Goal: Task Accomplishment & Management: Use online tool/utility

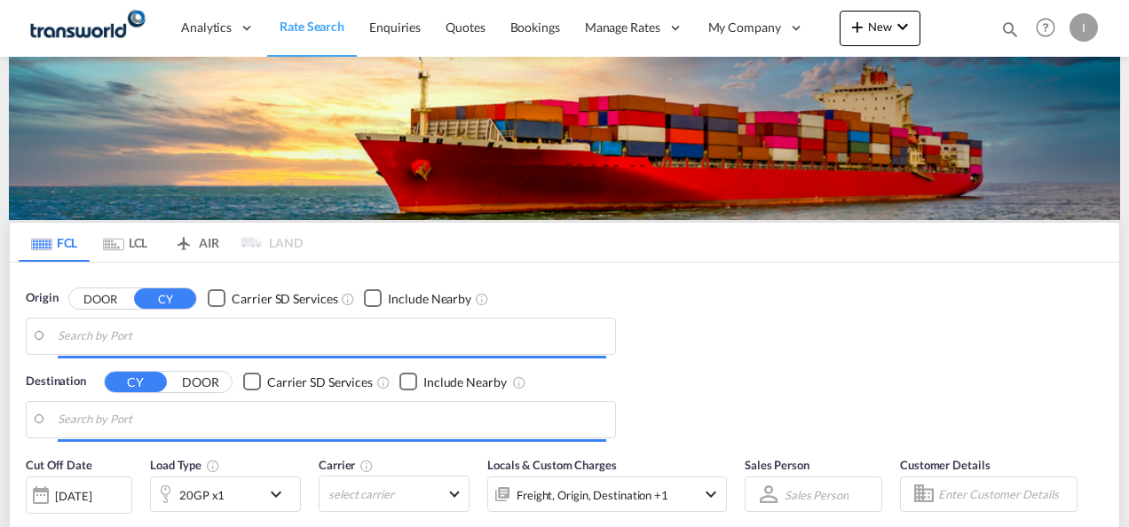
type input "Mundra, INMUN"
type input "[GEOGRAPHIC_DATA], [GEOGRAPHIC_DATA]"
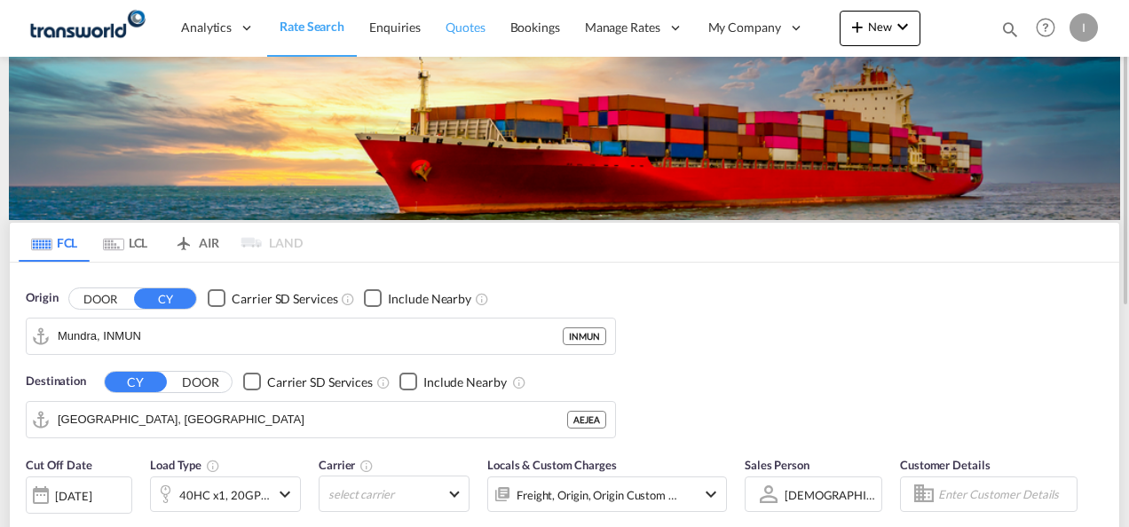
click at [471, 25] on span "Quotes" at bounding box center [465, 27] width 39 height 15
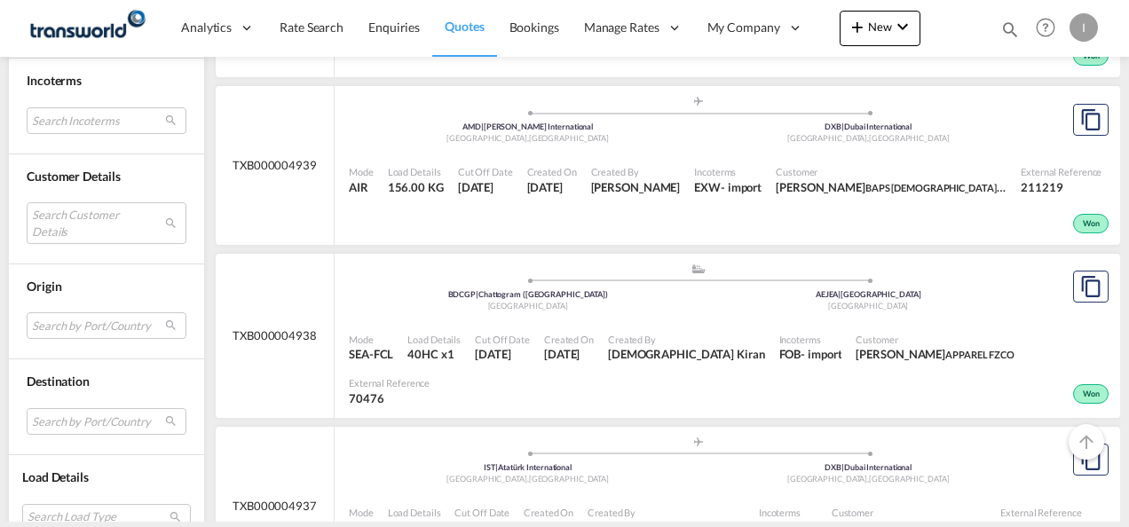
scroll to position [976, 0]
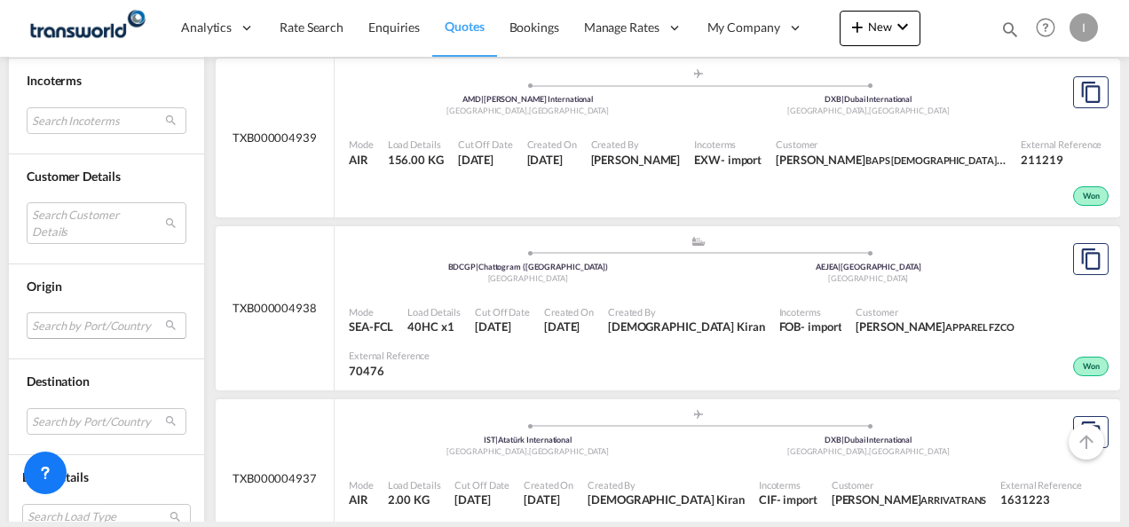
click at [69, 325] on md-select "Search by Port/Country JPNIC nichinan [GEOGRAPHIC_DATA] AEAMF mussafah [GEOGRAP…" at bounding box center [107, 325] width 160 height 27
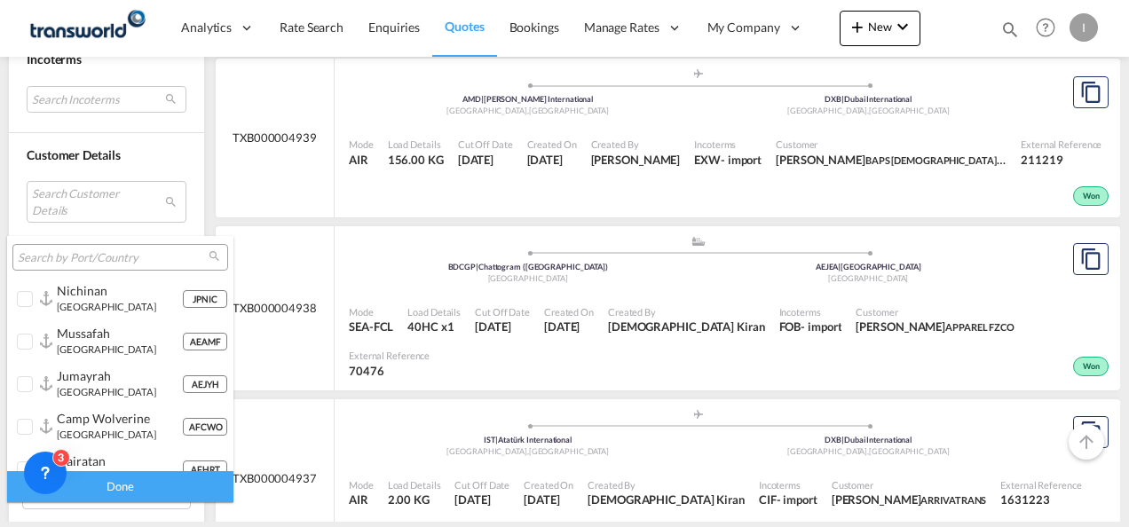
click at [38, 247] on div at bounding box center [120, 257] width 216 height 27
click at [41, 257] on input "search" at bounding box center [113, 258] width 191 height 16
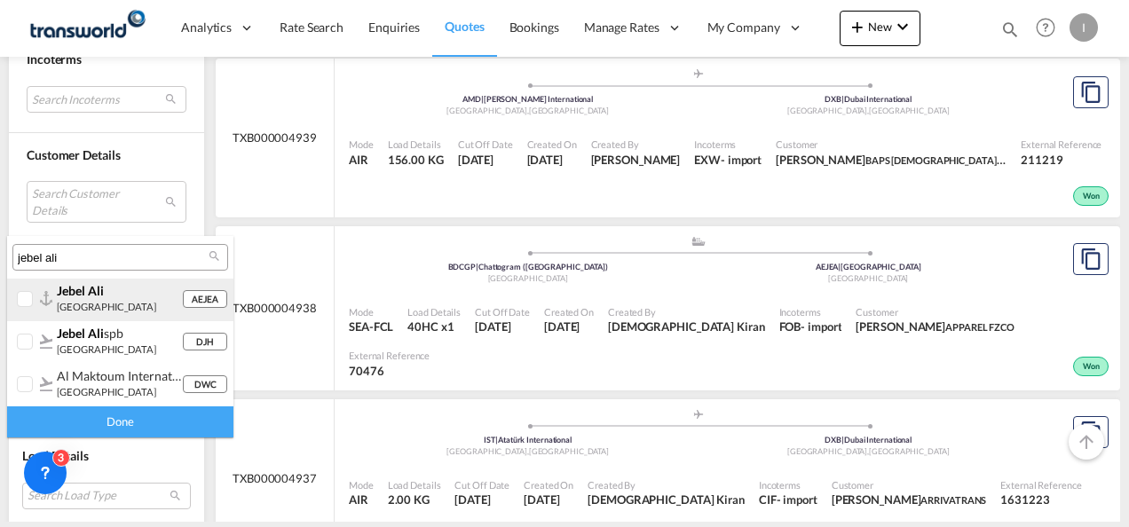
type input "jebel ali"
click at [86, 314] on md-option "AEJEA jebel ali [GEOGRAPHIC_DATA]" at bounding box center [120, 300] width 226 height 43
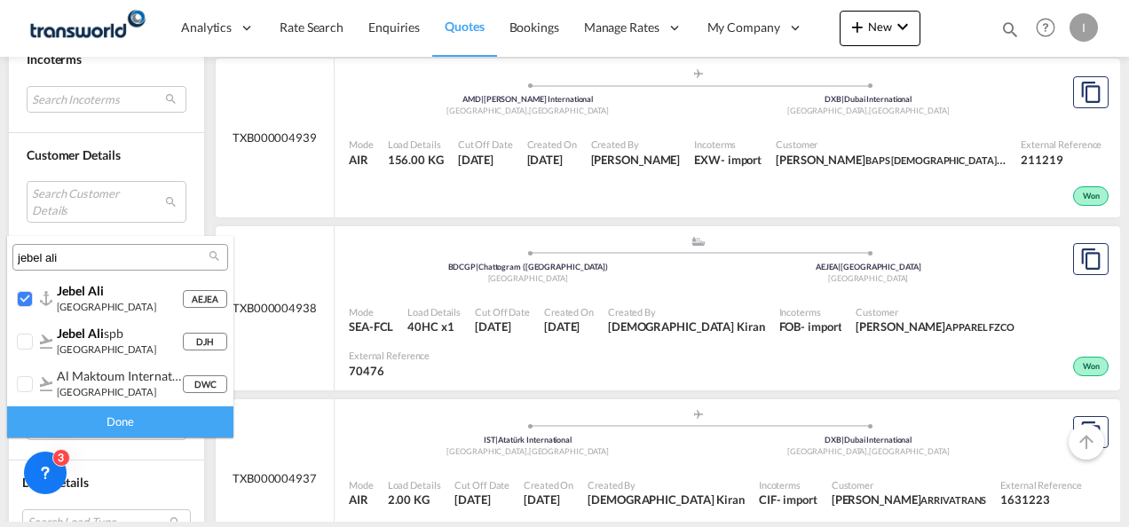
click at [75, 412] on div "Done" at bounding box center [120, 422] width 226 height 31
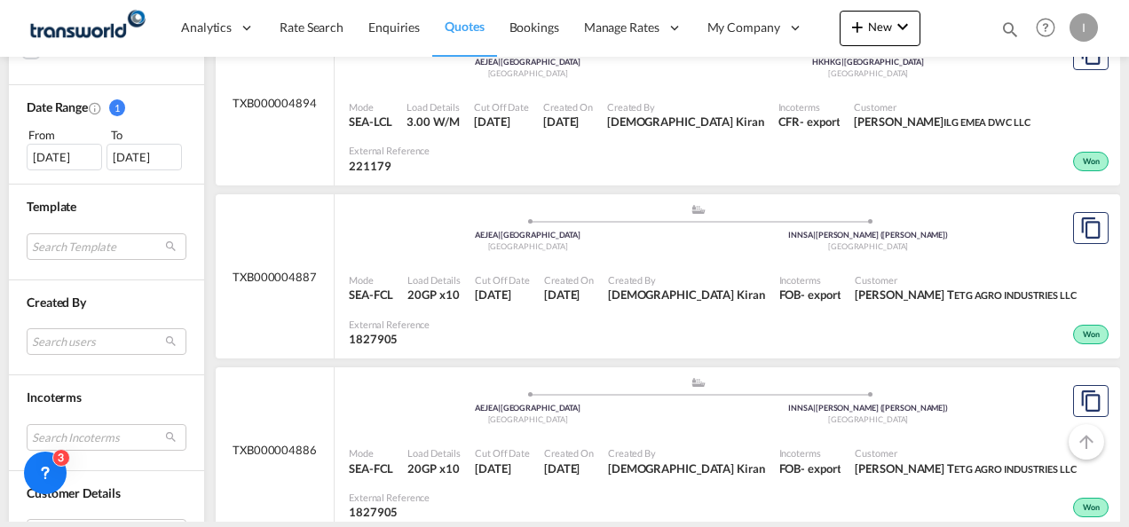
scroll to position [533, 0]
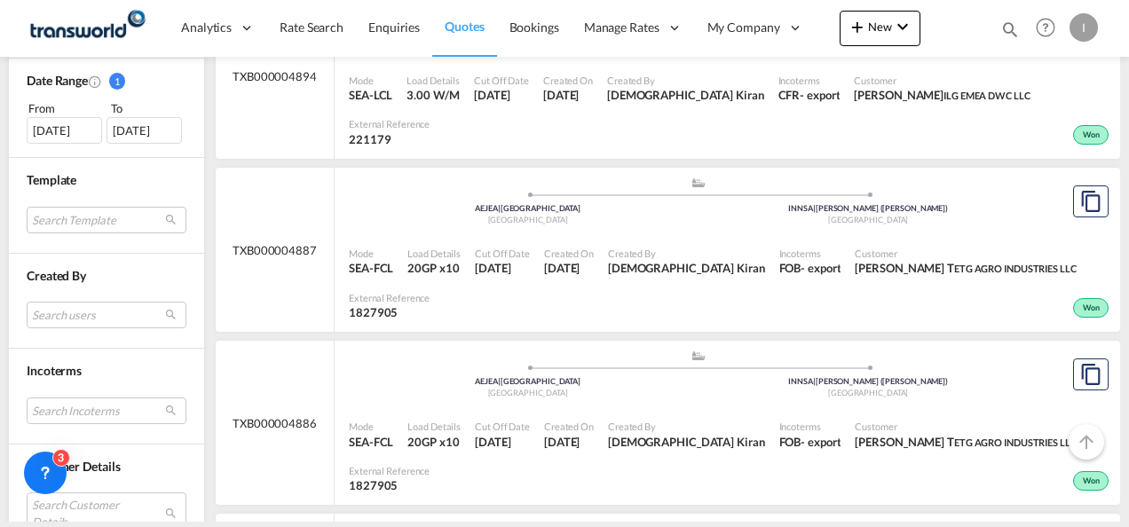
click at [54, 131] on div "[DATE]" at bounding box center [64, 130] width 75 height 27
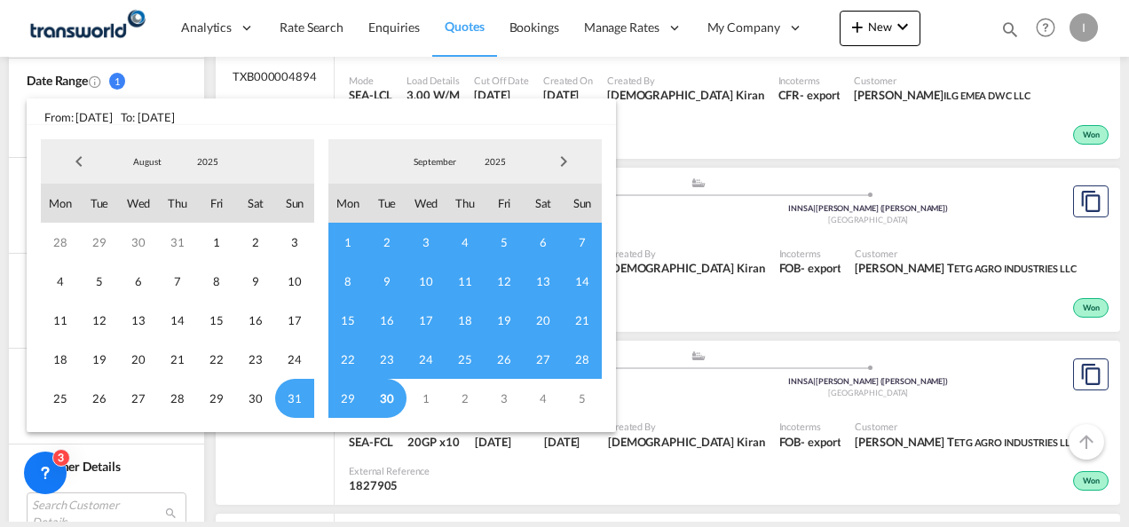
click at [75, 162] on span "Previous Month" at bounding box center [79, 162] width 36 height 36
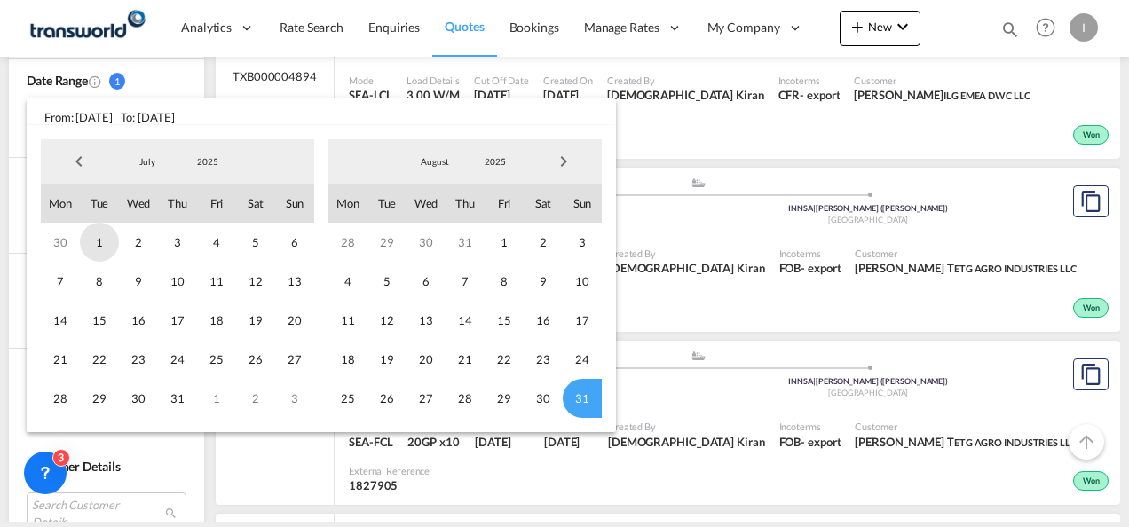
click at [109, 241] on span "1" at bounding box center [99, 242] width 39 height 39
click at [573, 401] on span "31" at bounding box center [582, 398] width 39 height 39
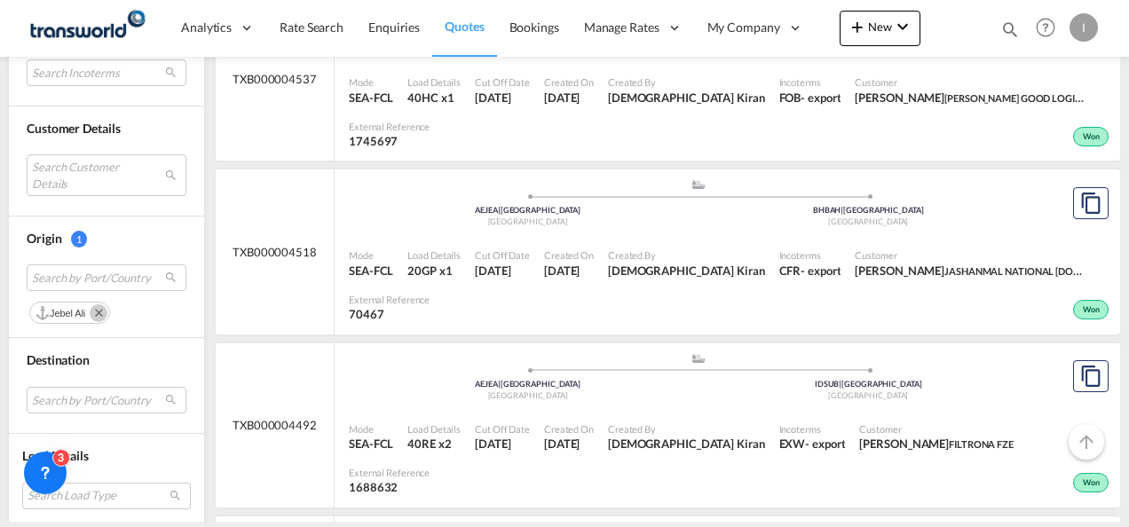
scroll to position [1065, 0]
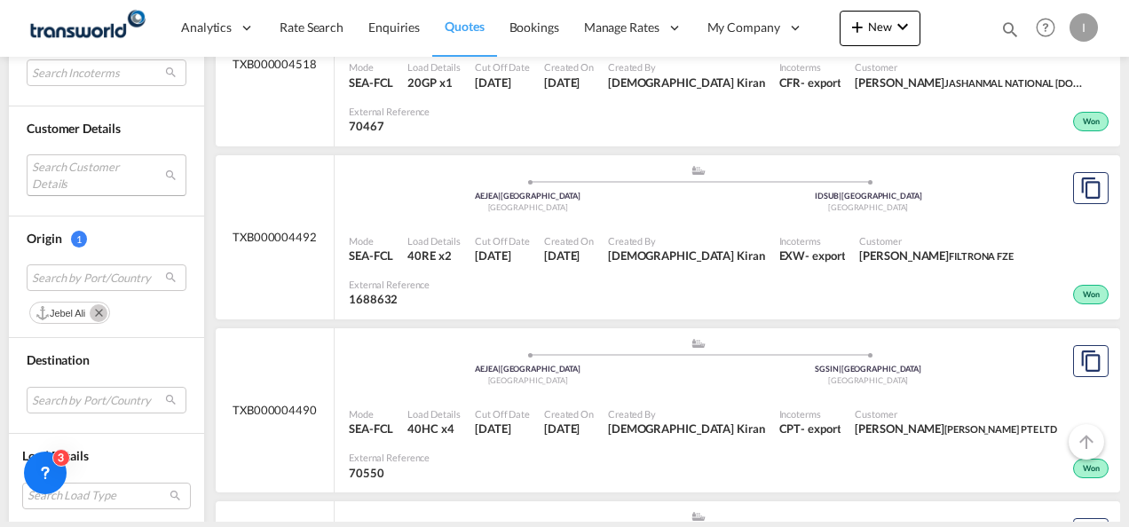
click at [54, 162] on md-select "Search Customer Details user name user [PERSON_NAME] [DOMAIN_NAME][EMAIL_ADDRES…" at bounding box center [107, 174] width 160 height 41
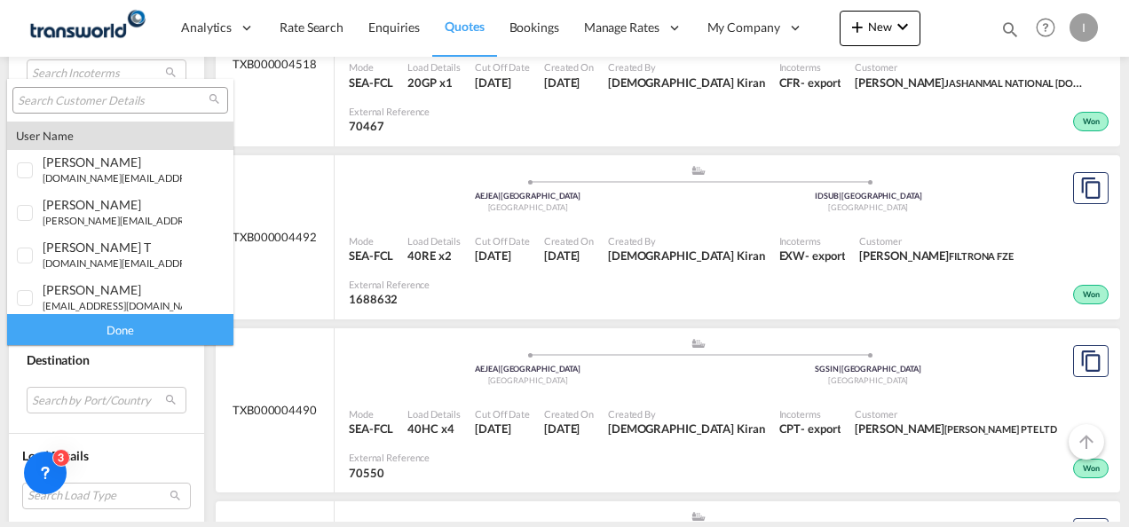
click at [58, 103] on input "search" at bounding box center [113, 101] width 191 height 16
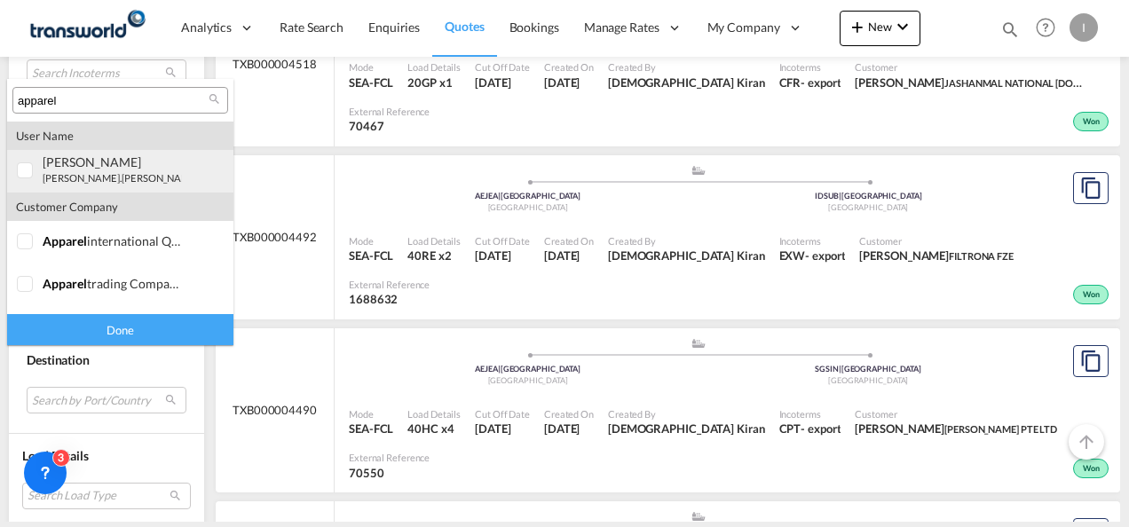
type input "apparel"
click at [73, 176] on small "[PERSON_NAME].[PERSON_NAME]@ apparel [DOMAIN_NAME]" at bounding box center [182, 178] width 279 height 12
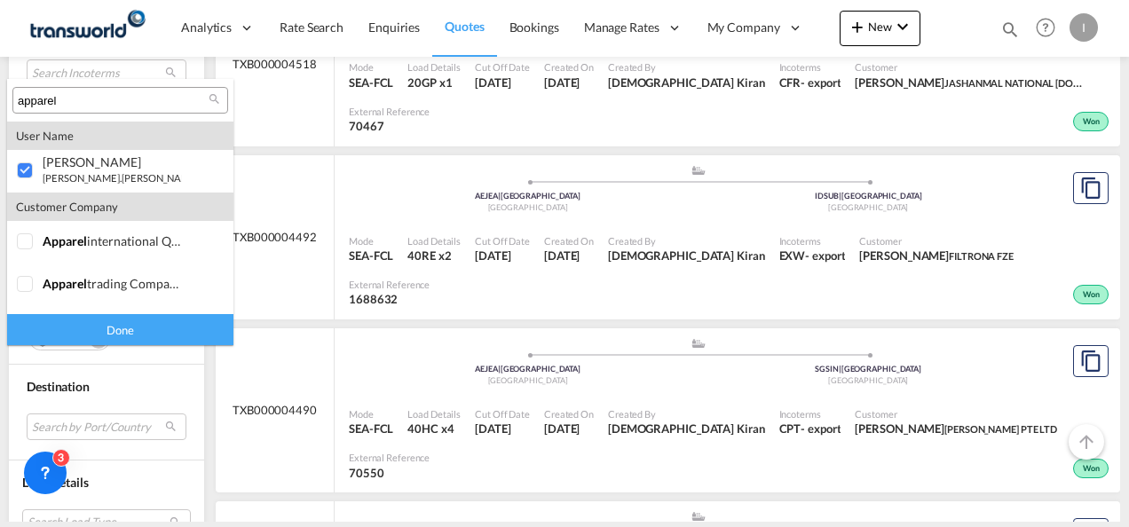
click at [79, 324] on div "Done" at bounding box center [120, 329] width 226 height 31
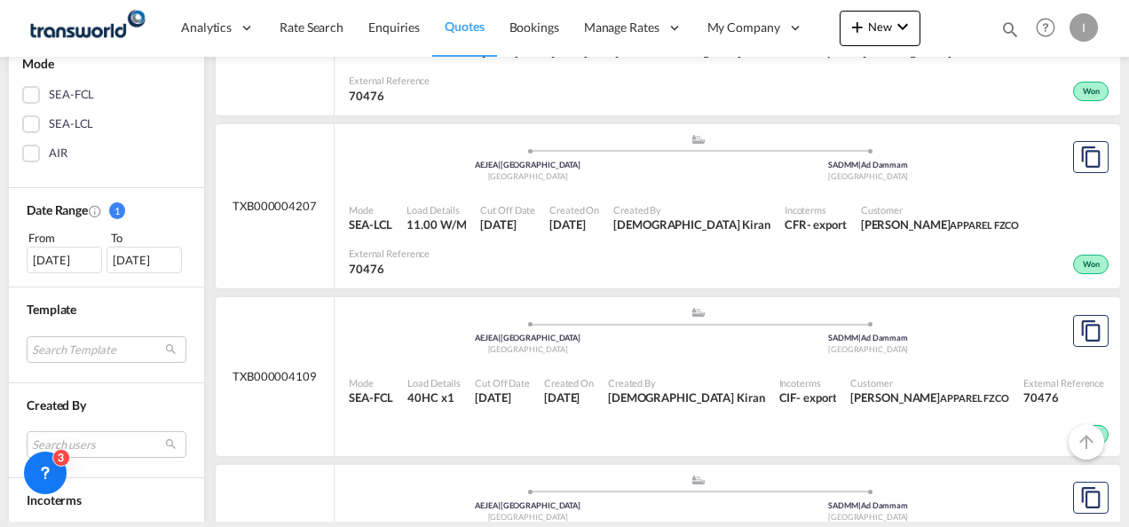
scroll to position [444, 0]
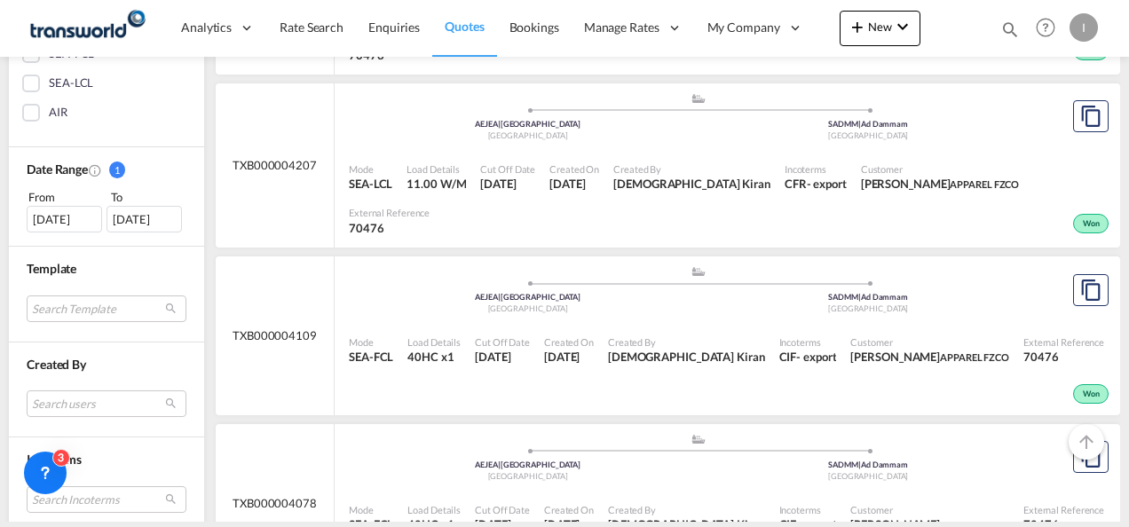
click at [64, 215] on div "[DATE]" at bounding box center [64, 219] width 75 height 27
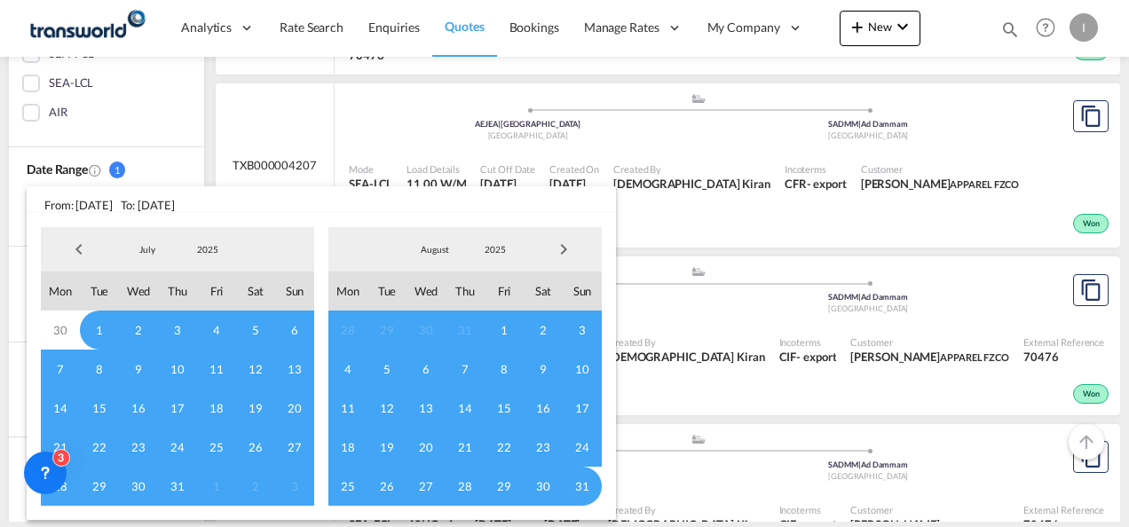
click at [74, 254] on span "Previous Month" at bounding box center [79, 250] width 36 height 36
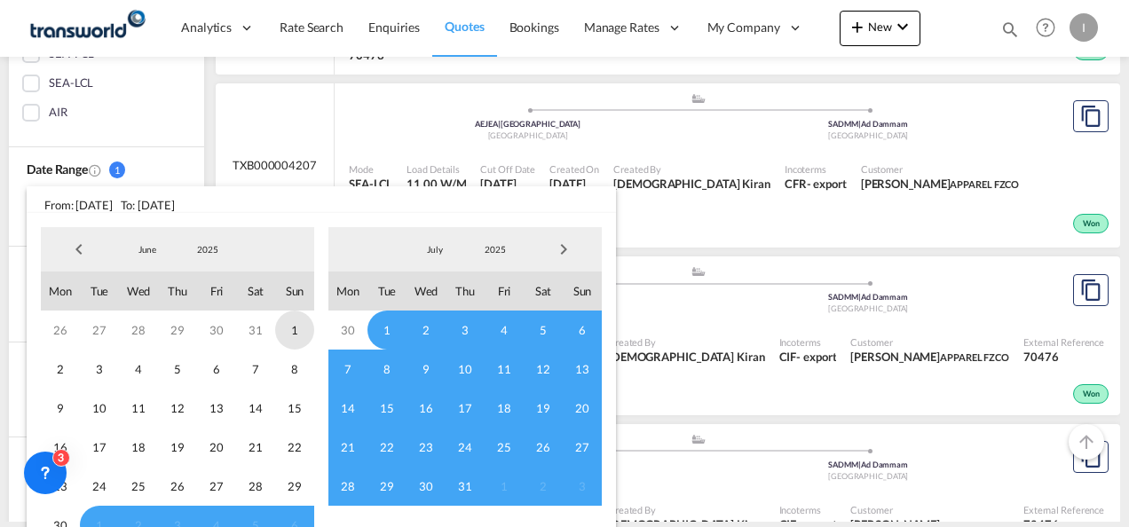
click at [295, 334] on span "1" at bounding box center [294, 330] width 39 height 39
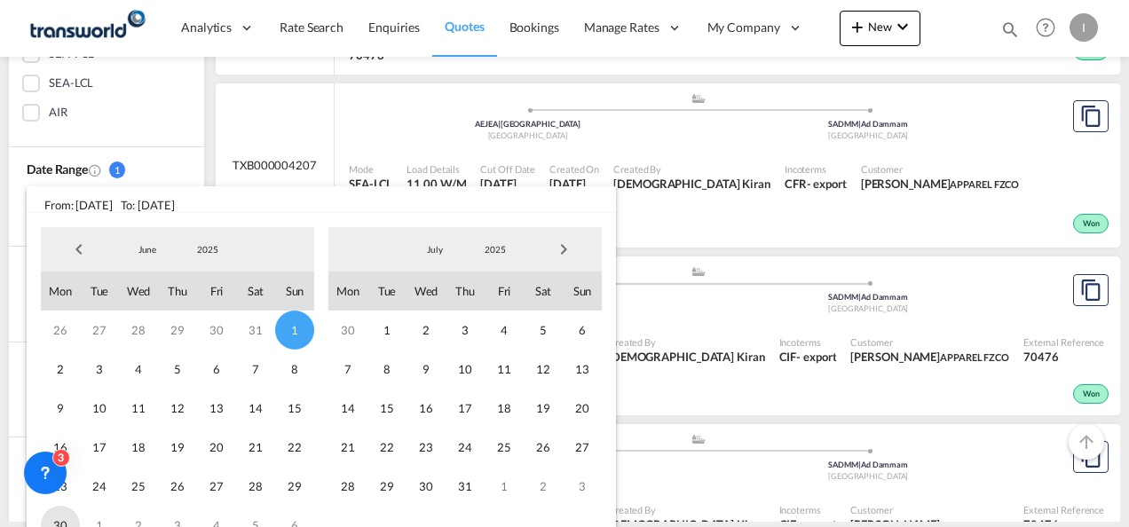
click at [66, 519] on span "30" at bounding box center [60, 525] width 39 height 39
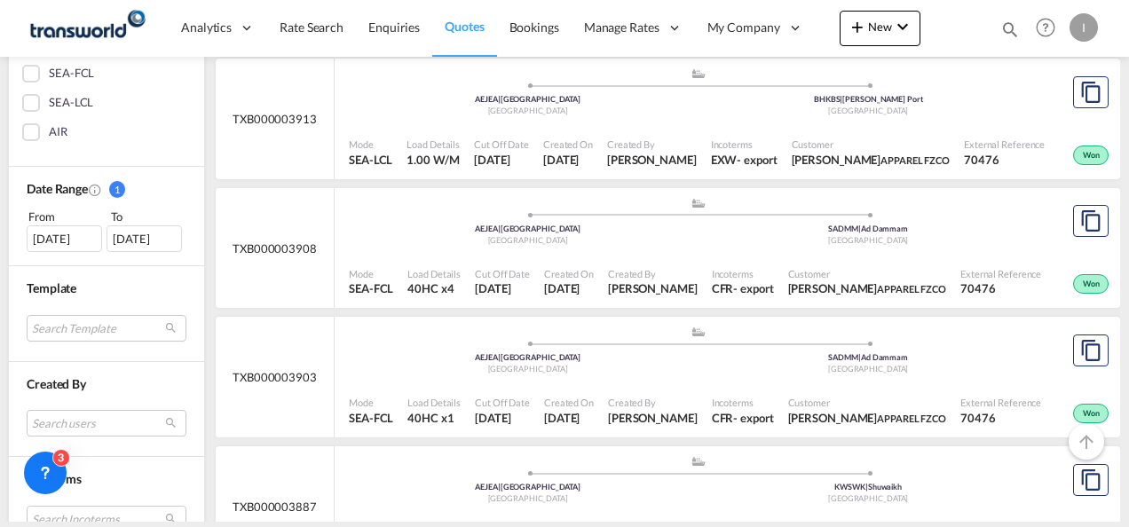
scroll to position [341, 0]
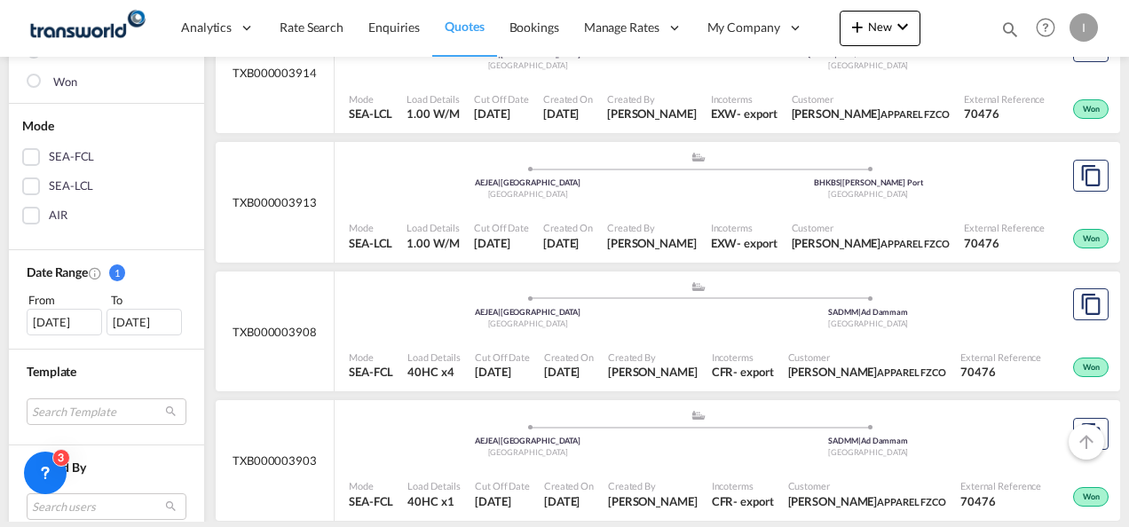
click at [76, 325] on div "[DATE]" at bounding box center [64, 322] width 75 height 27
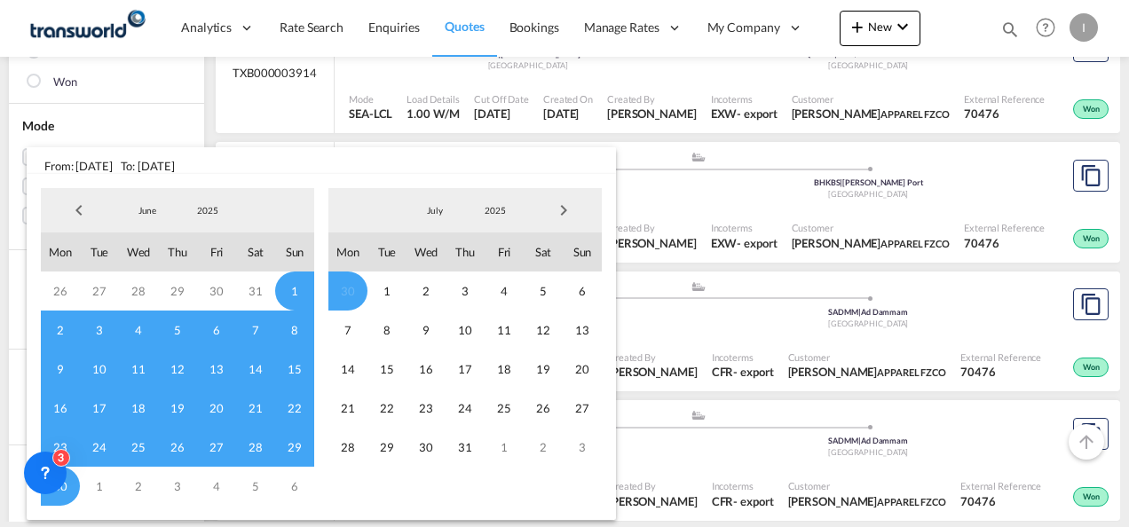
click at [85, 213] on span "Previous Month" at bounding box center [79, 211] width 36 height 36
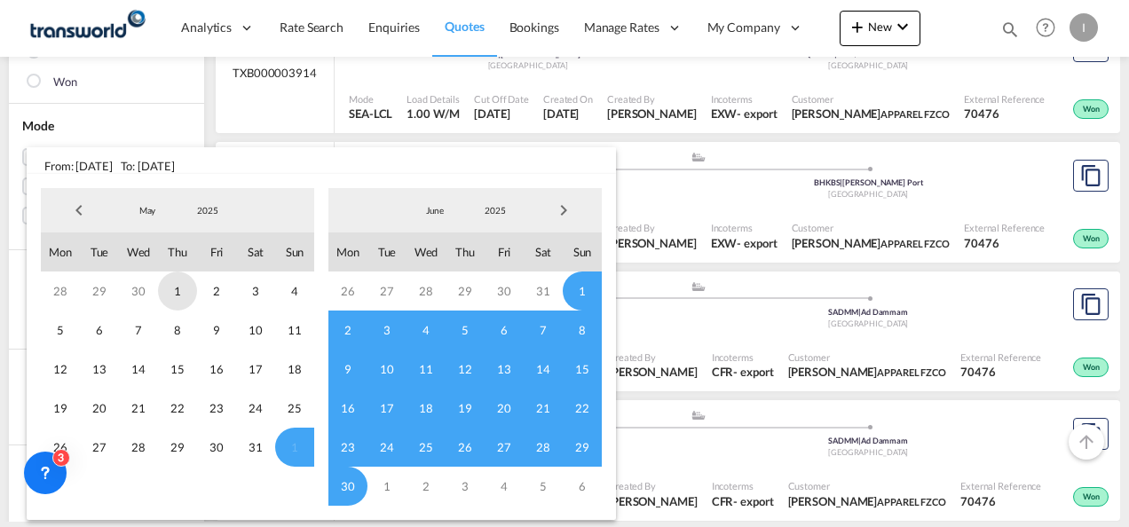
click at [182, 288] on span "1" at bounding box center [177, 291] width 39 height 39
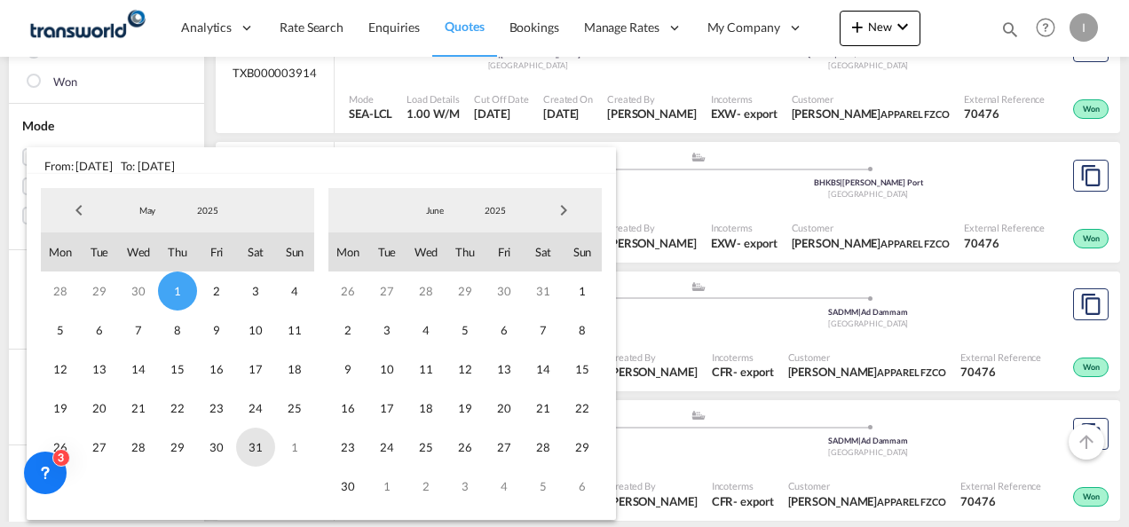
click at [254, 446] on span "31" at bounding box center [255, 447] width 39 height 39
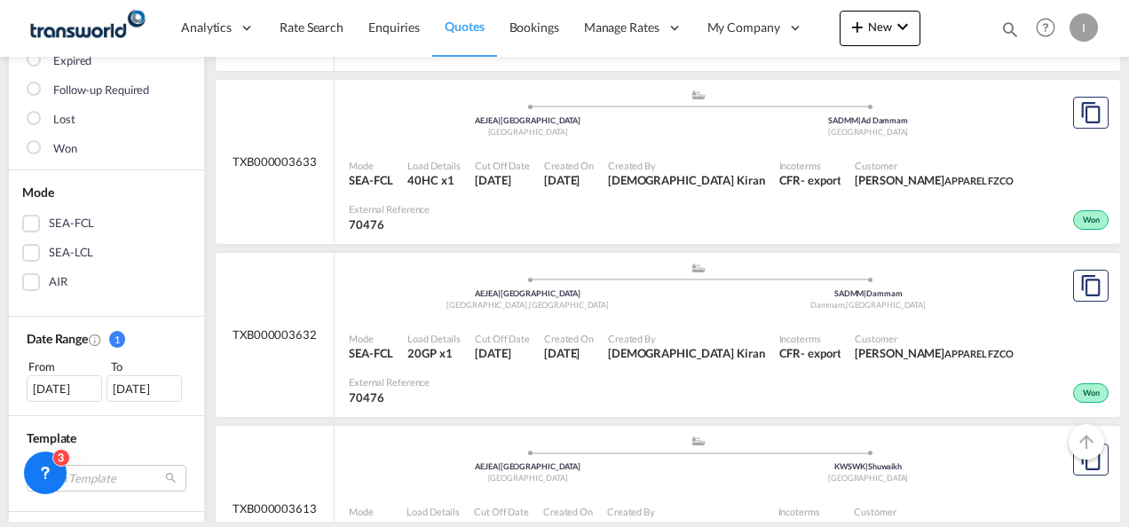
scroll to position [266, 0]
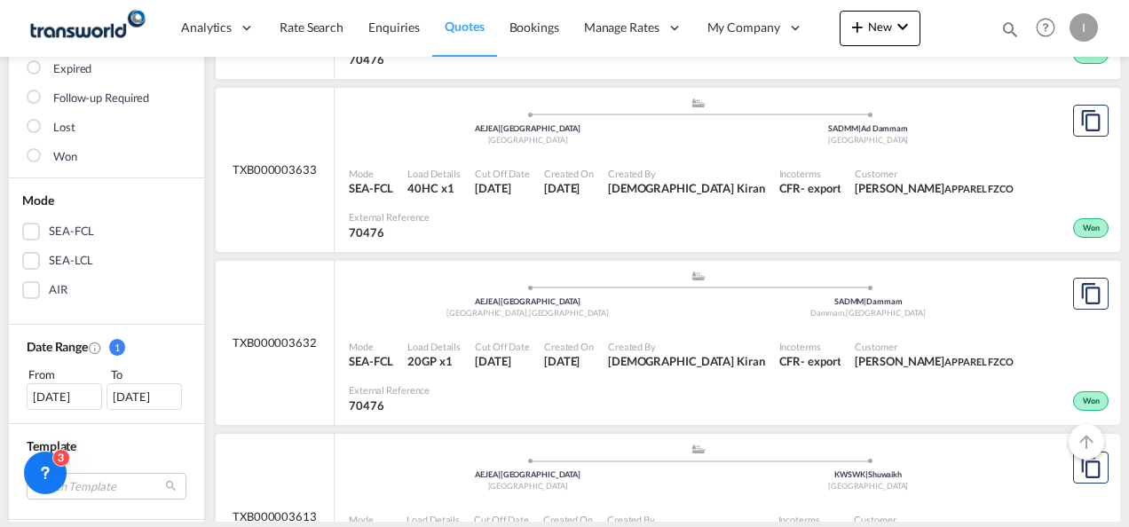
click at [53, 392] on div "[DATE]" at bounding box center [64, 396] width 75 height 27
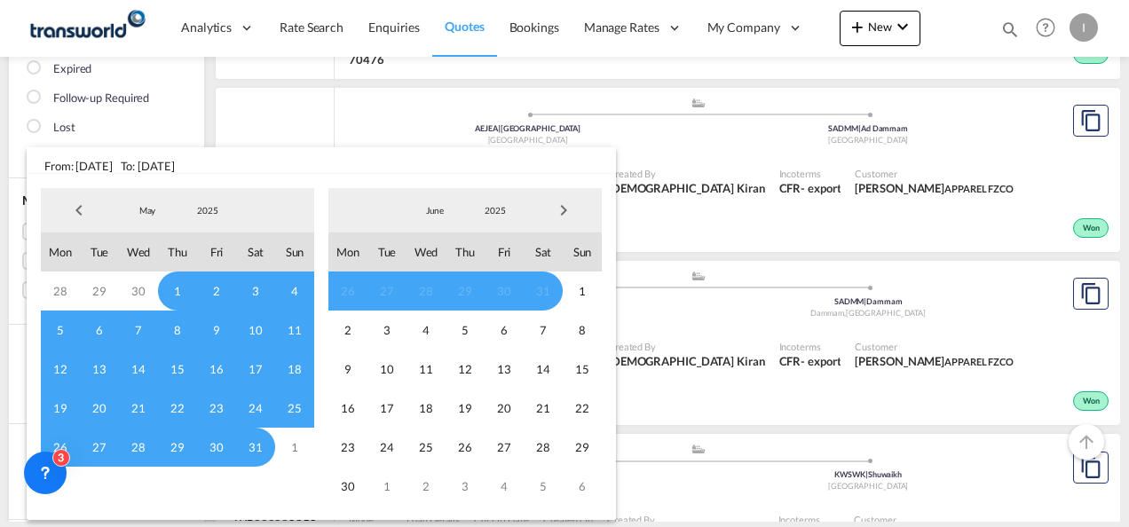
click at [76, 214] on span "Previous Month" at bounding box center [79, 211] width 36 height 36
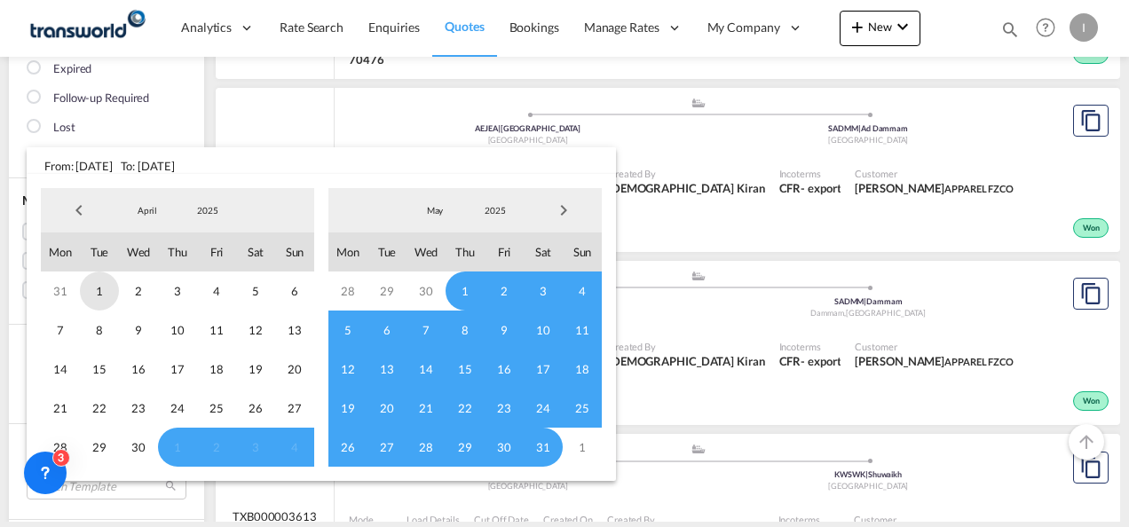
click at [98, 292] on span "1" at bounding box center [99, 291] width 39 height 39
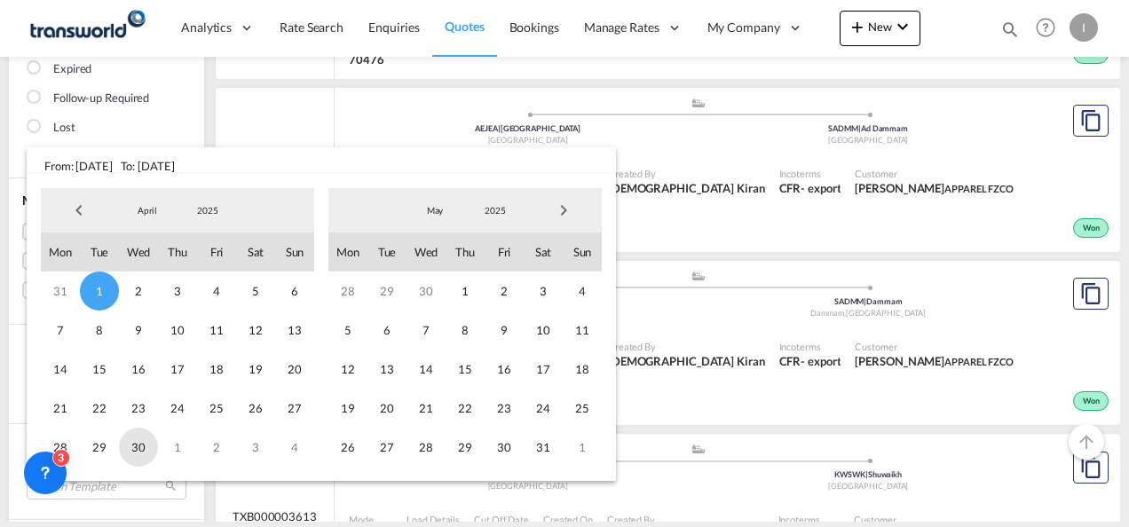
click at [154, 456] on span "30" at bounding box center [138, 447] width 39 height 39
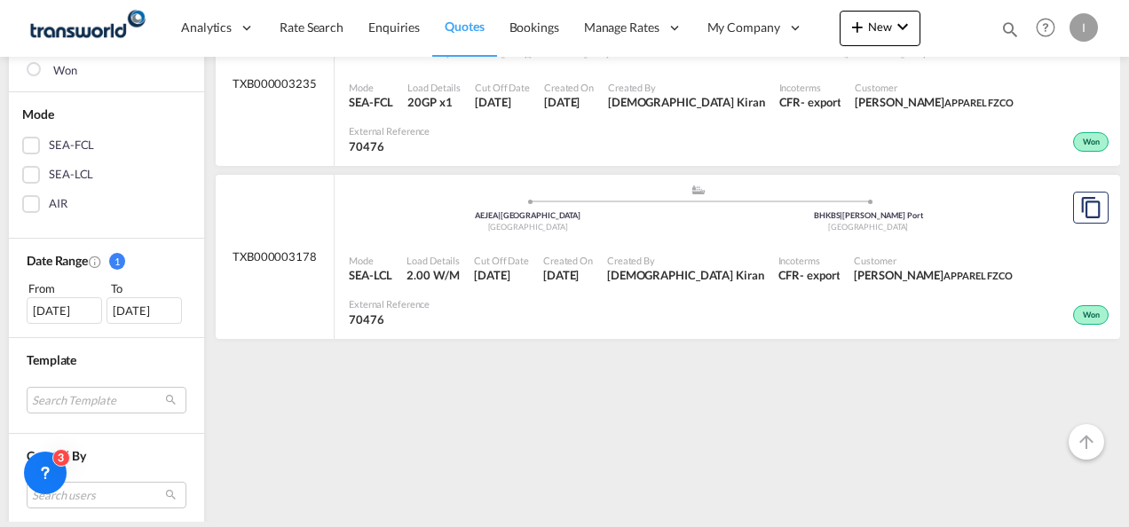
scroll to position [355, 0]
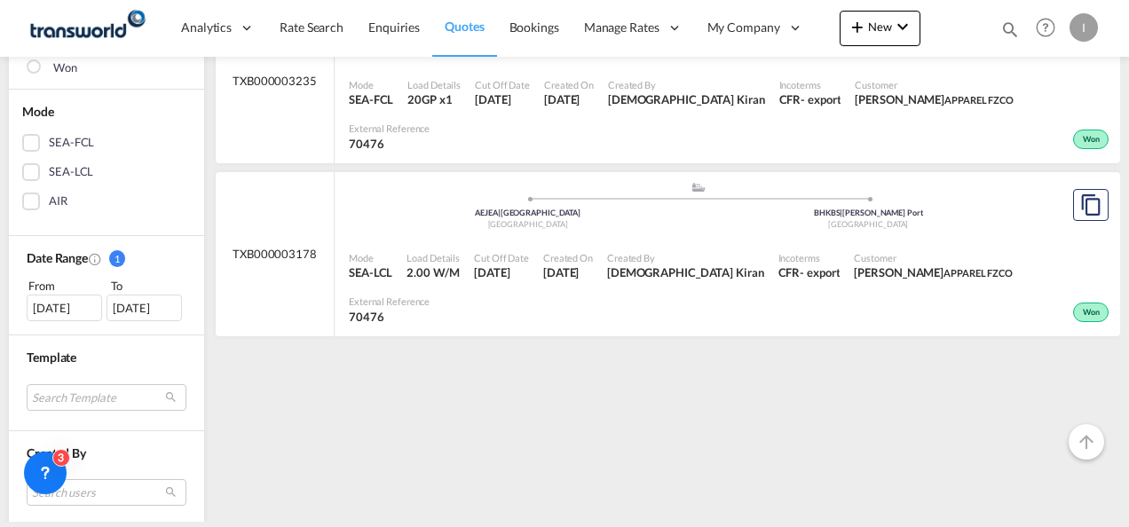
click at [30, 305] on div "[DATE]" at bounding box center [64, 308] width 75 height 27
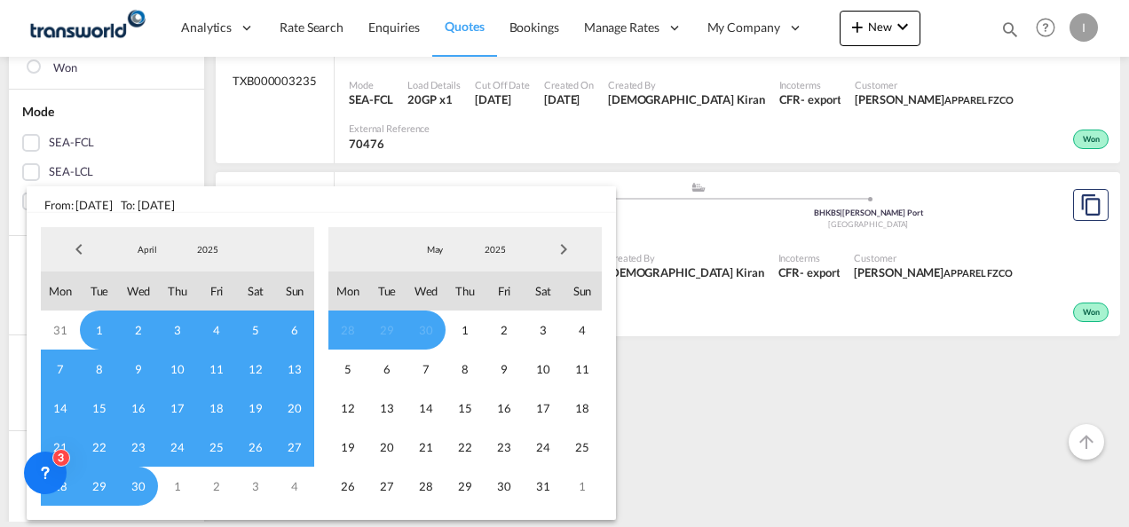
click at [82, 241] on span "Previous Month" at bounding box center [79, 250] width 36 height 36
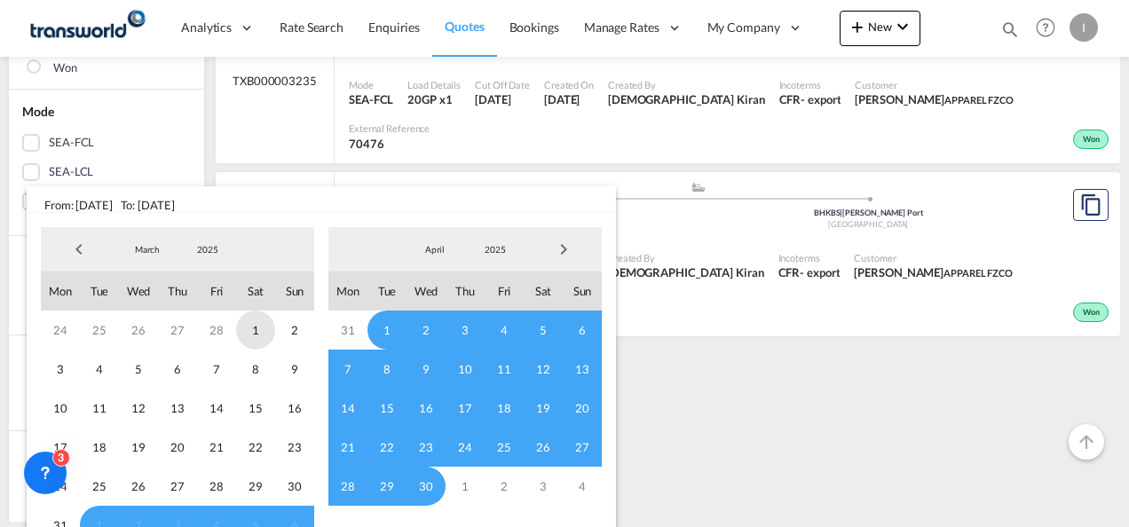
click at [261, 328] on span "1" at bounding box center [255, 330] width 39 height 39
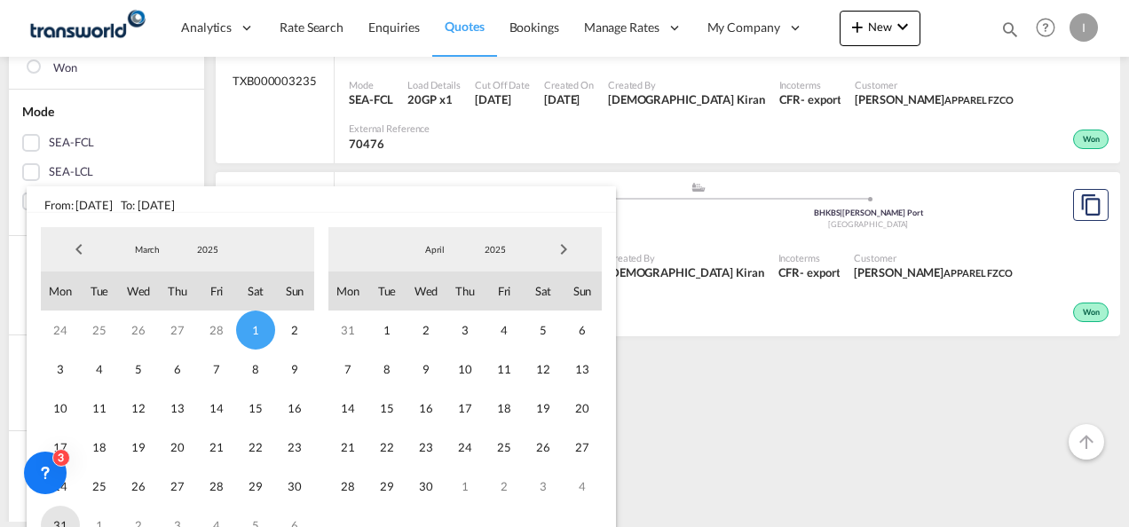
click at [67, 519] on span "31" at bounding box center [60, 525] width 39 height 39
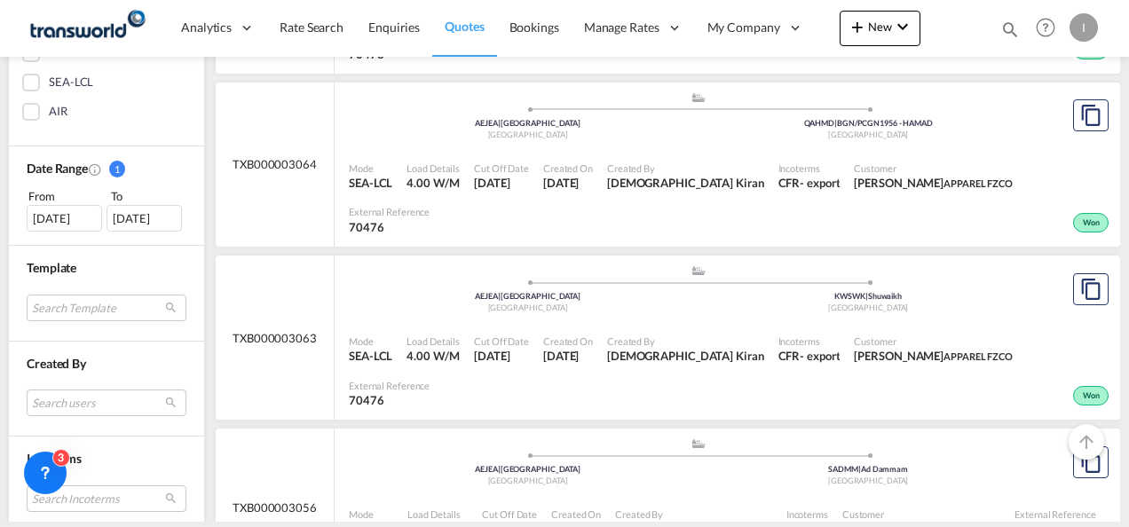
scroll to position [444, 0]
click at [65, 220] on div "[DATE]" at bounding box center [64, 219] width 75 height 27
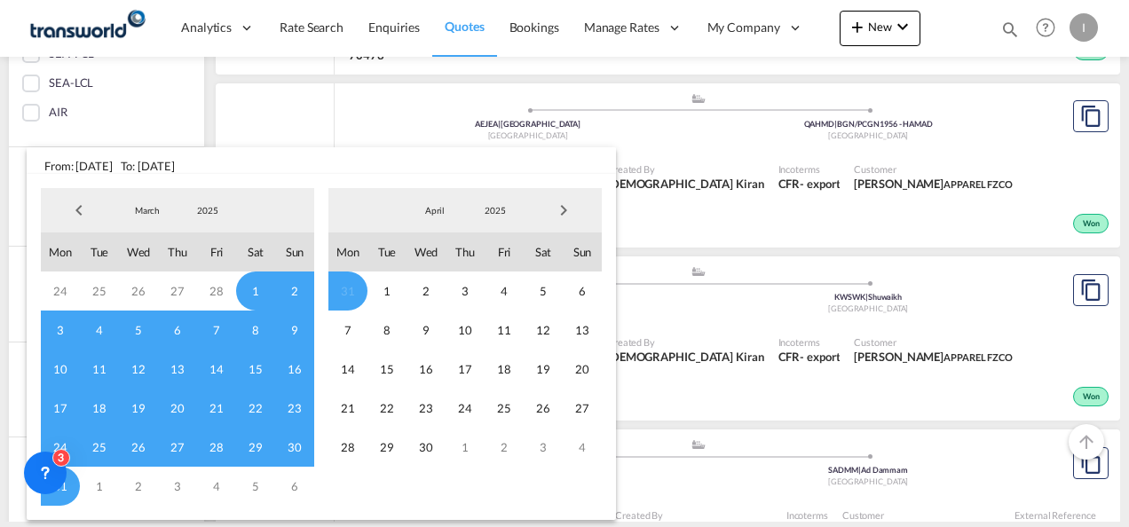
click at [75, 211] on span "Previous Month" at bounding box center [79, 211] width 36 height 36
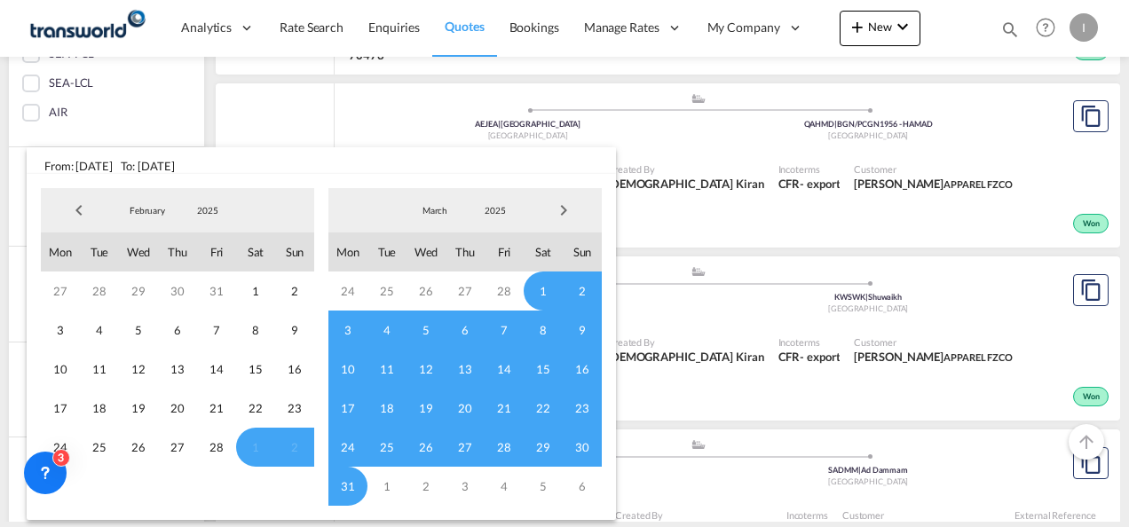
click at [75, 211] on span "Previous Month" at bounding box center [79, 211] width 36 height 36
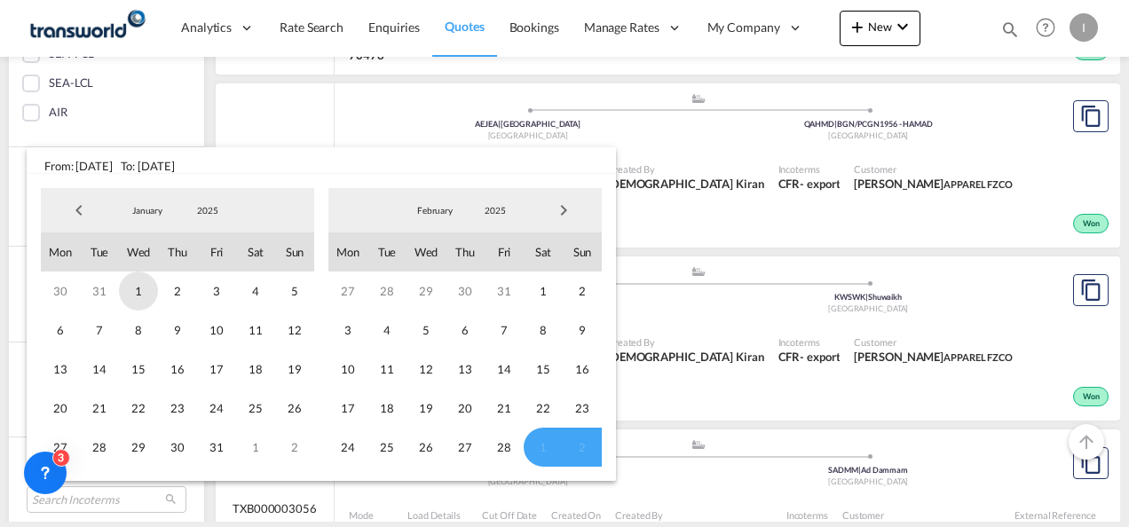
click at [143, 297] on span "1" at bounding box center [138, 291] width 39 height 39
click at [499, 442] on span "28" at bounding box center [504, 447] width 39 height 39
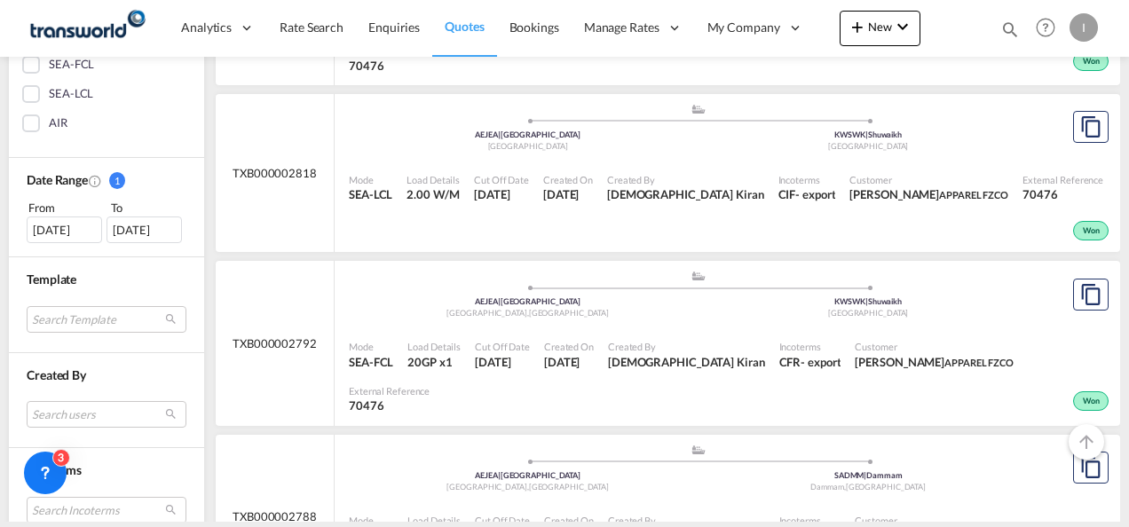
scroll to position [371, 0]
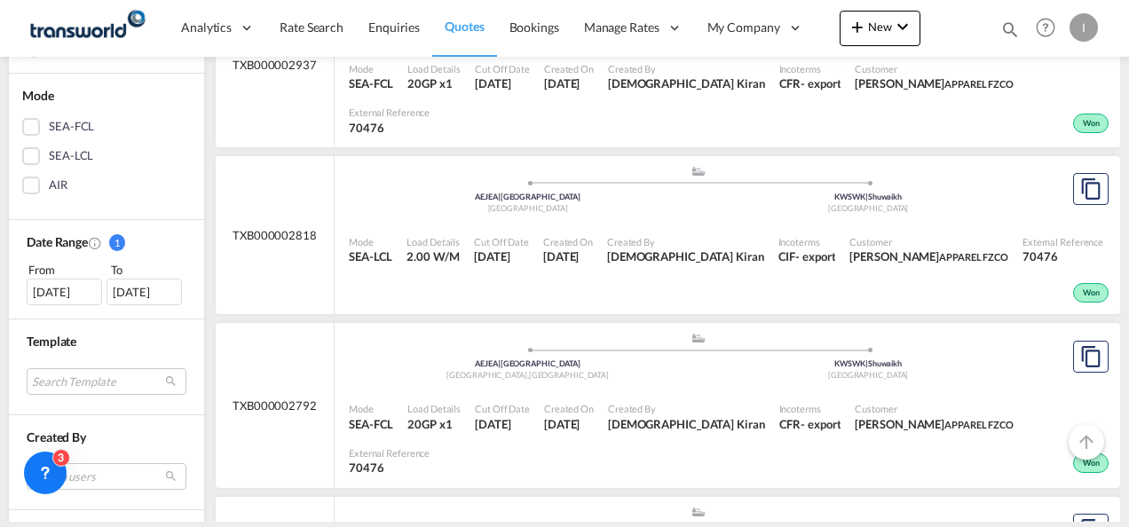
click at [62, 291] on div "[DATE]" at bounding box center [64, 292] width 75 height 27
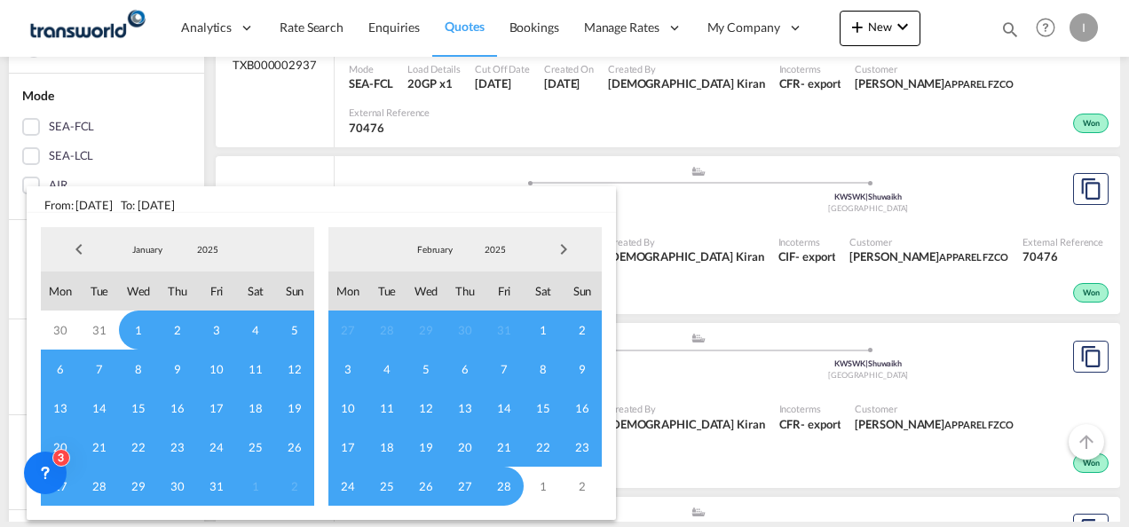
click at [76, 256] on span "Previous Month" at bounding box center [79, 250] width 36 height 36
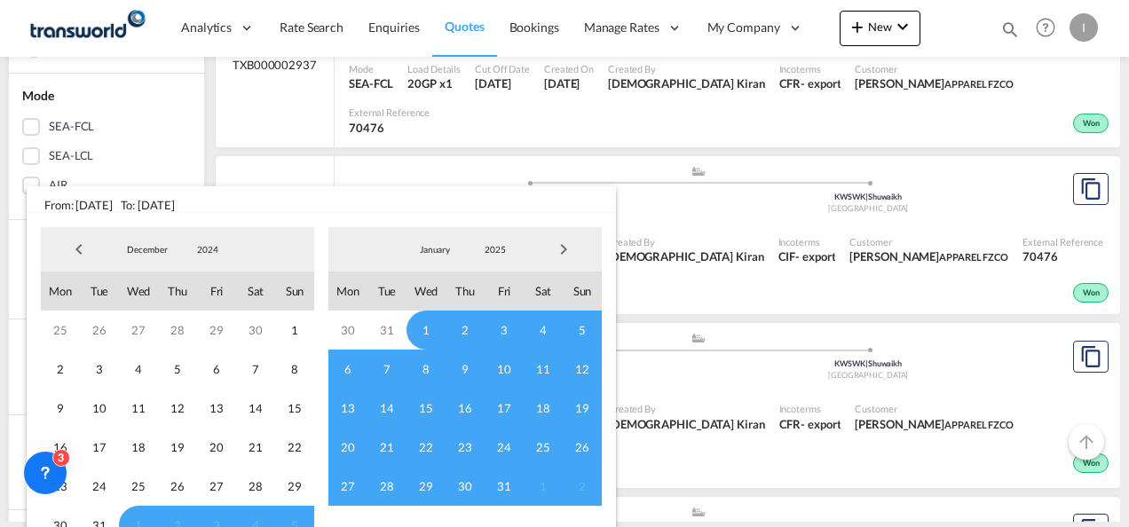
click at [76, 256] on span "Previous Month" at bounding box center [79, 250] width 36 height 36
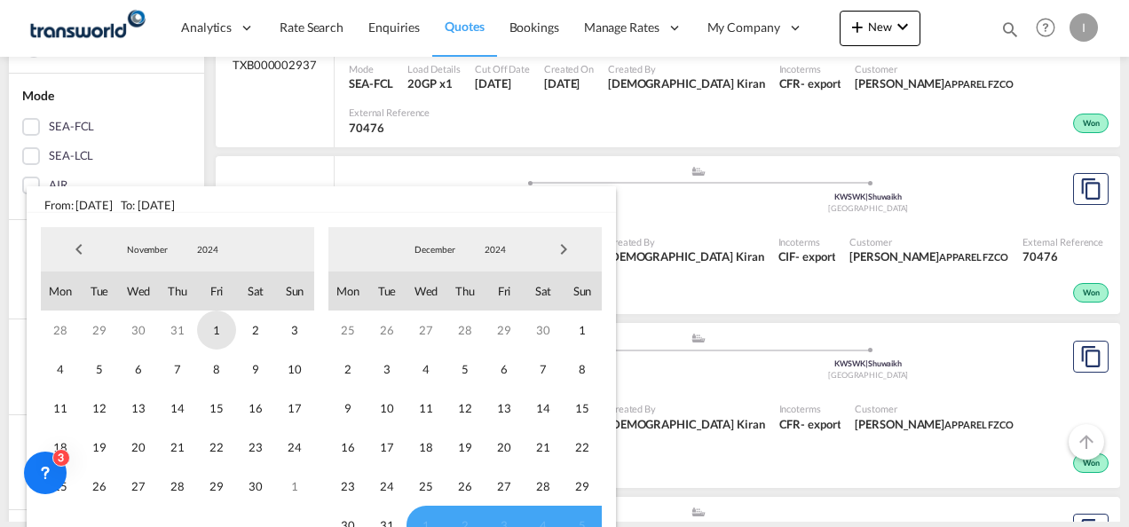
click at [228, 328] on span "1" at bounding box center [216, 330] width 39 height 39
click at [387, 520] on span "31" at bounding box center [386, 525] width 39 height 39
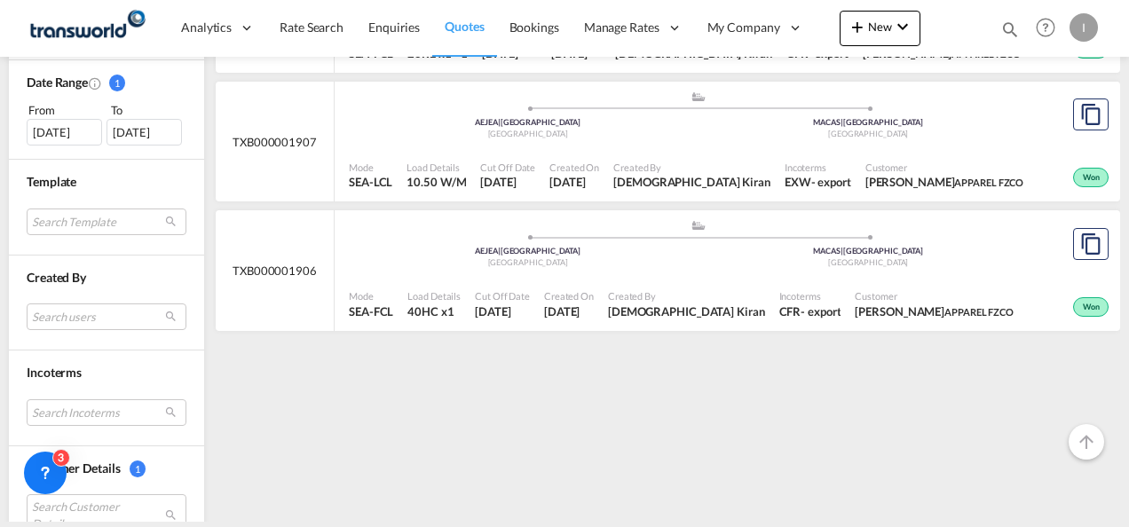
scroll to position [533, 0]
click at [57, 124] on div "[DATE]" at bounding box center [64, 130] width 75 height 27
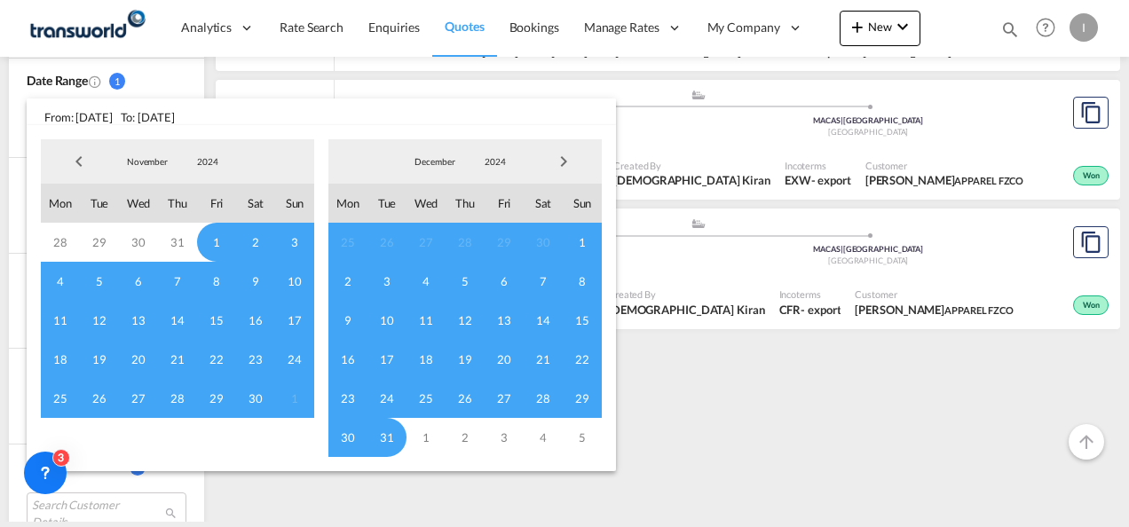
click at [89, 160] on span "Previous Month" at bounding box center [79, 162] width 36 height 36
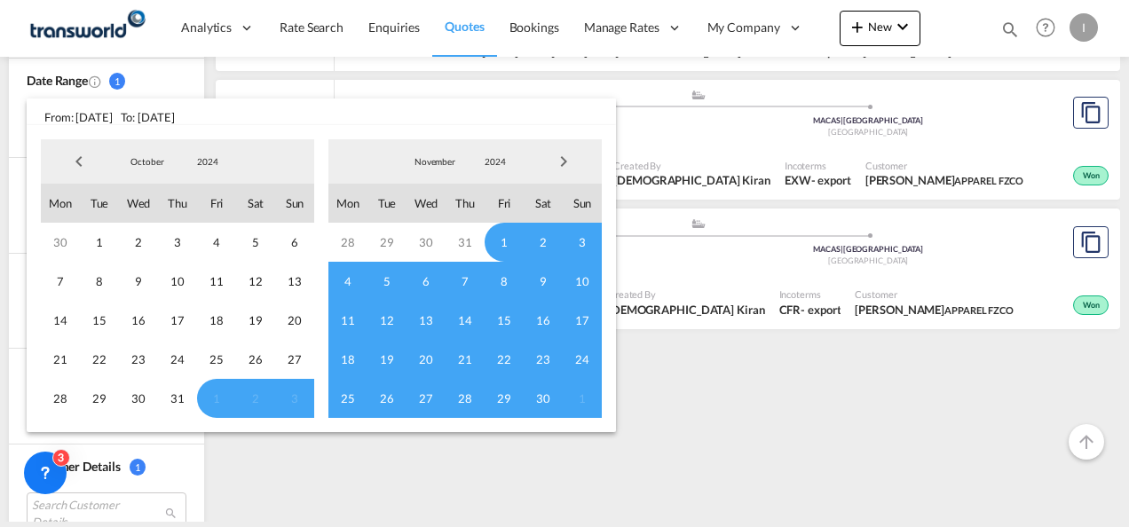
click at [88, 160] on span "Previous Month" at bounding box center [79, 162] width 36 height 36
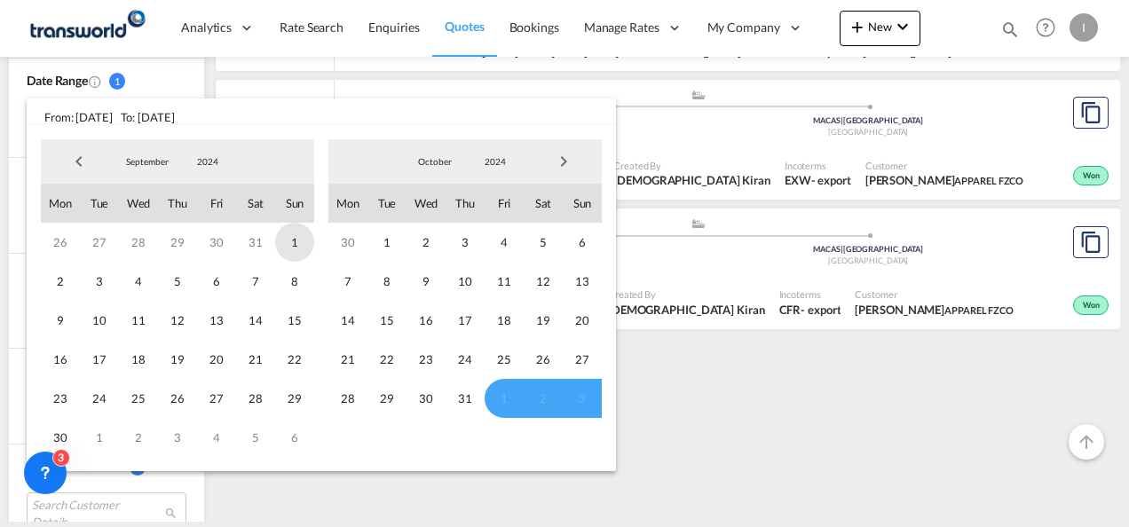
click at [281, 241] on span "1" at bounding box center [294, 242] width 39 height 39
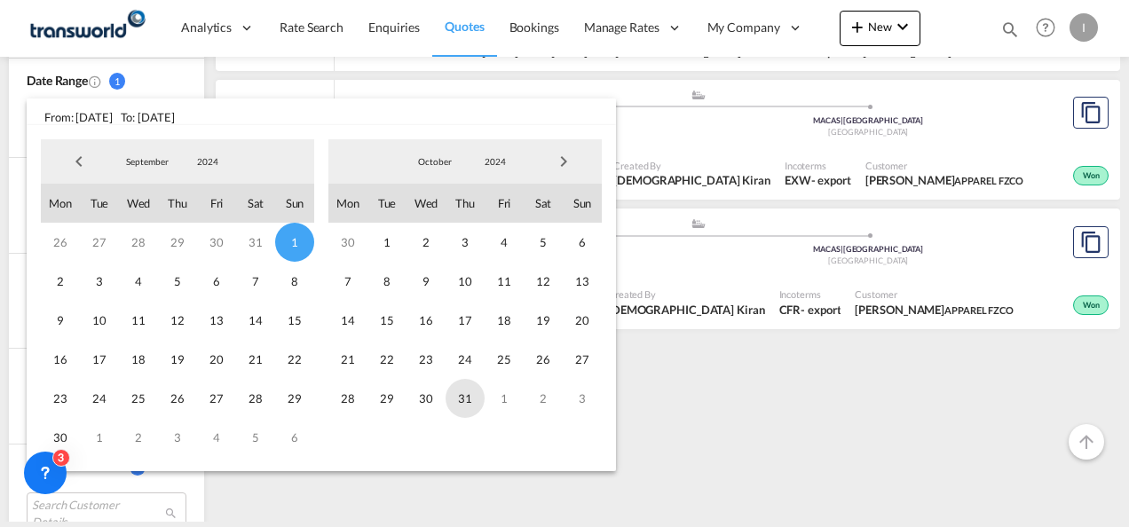
click at [463, 391] on span "31" at bounding box center [465, 398] width 39 height 39
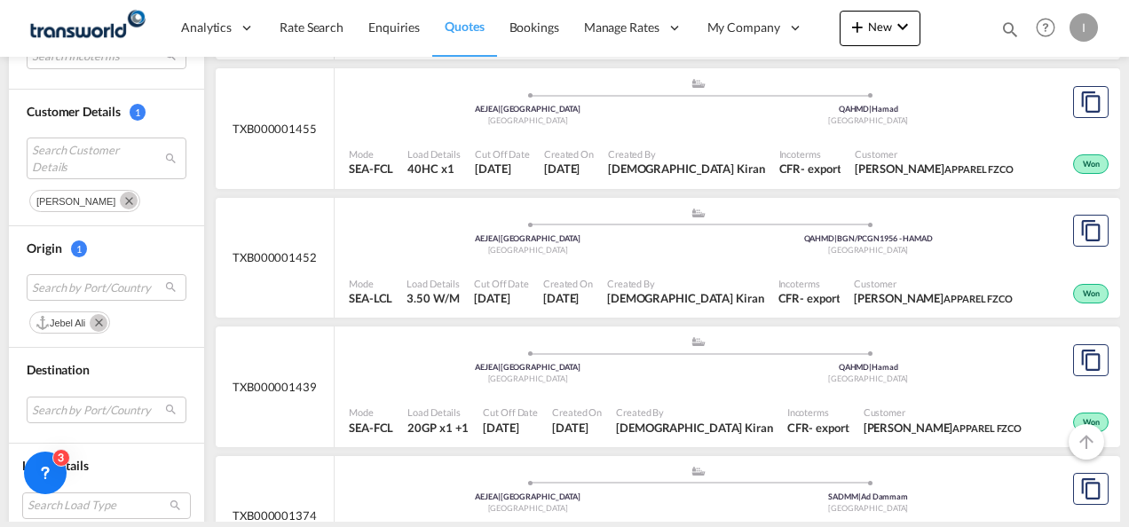
scroll to position [952, 0]
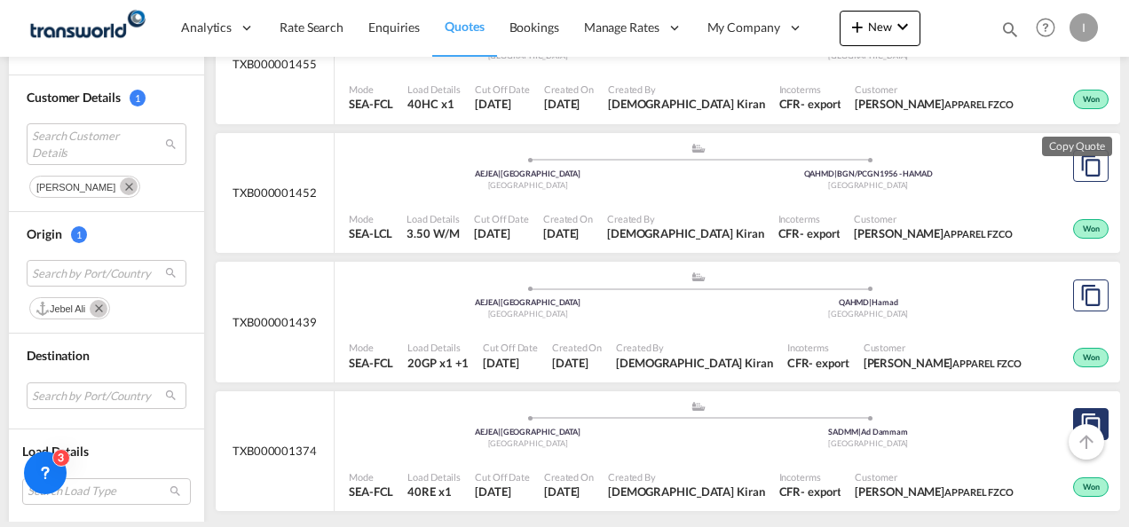
click at [1080, 427] on md-icon "assets/icons/custom/copyQuote.svg" at bounding box center [1090, 424] width 21 height 21
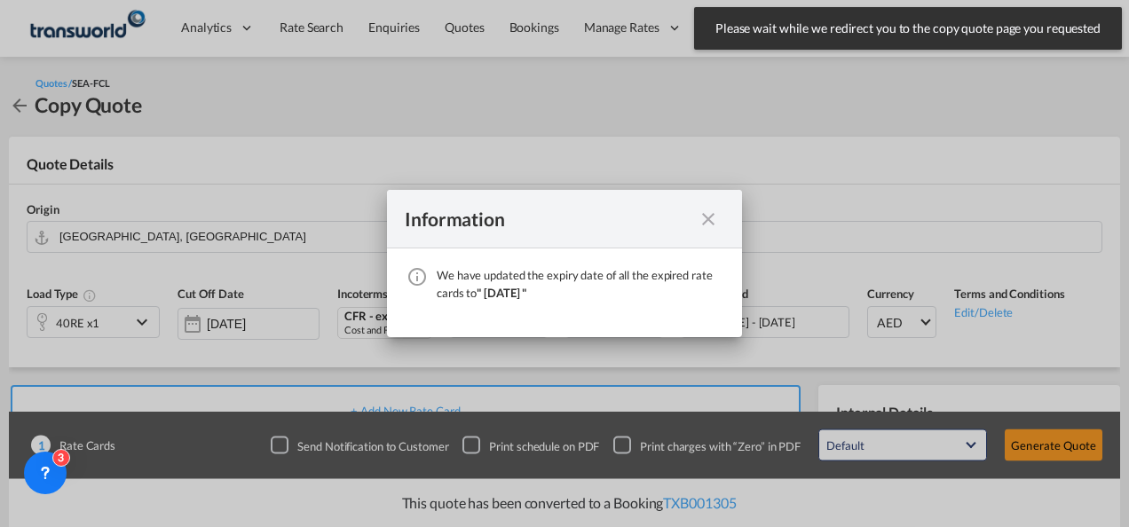
click at [698, 217] on md-icon "icon-close fg-AAA8AD cursor" at bounding box center [708, 219] width 21 height 21
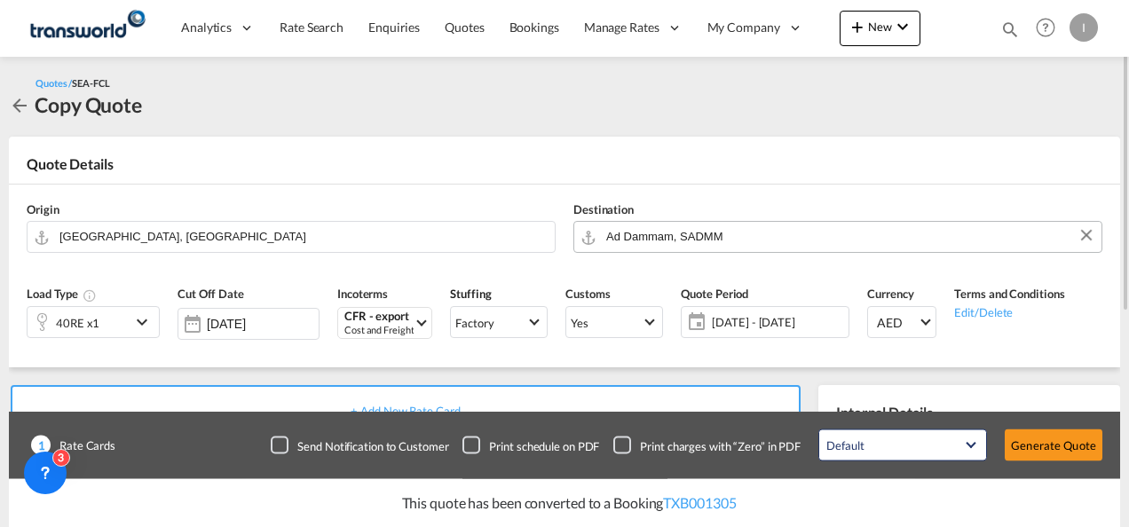
click at [688, 248] on md-autocomplete "Ad Dammam, SADMM" at bounding box center [848, 237] width 487 height 32
click at [678, 243] on input "Ad Dammam, SADMM" at bounding box center [849, 236] width 486 height 31
type input "A"
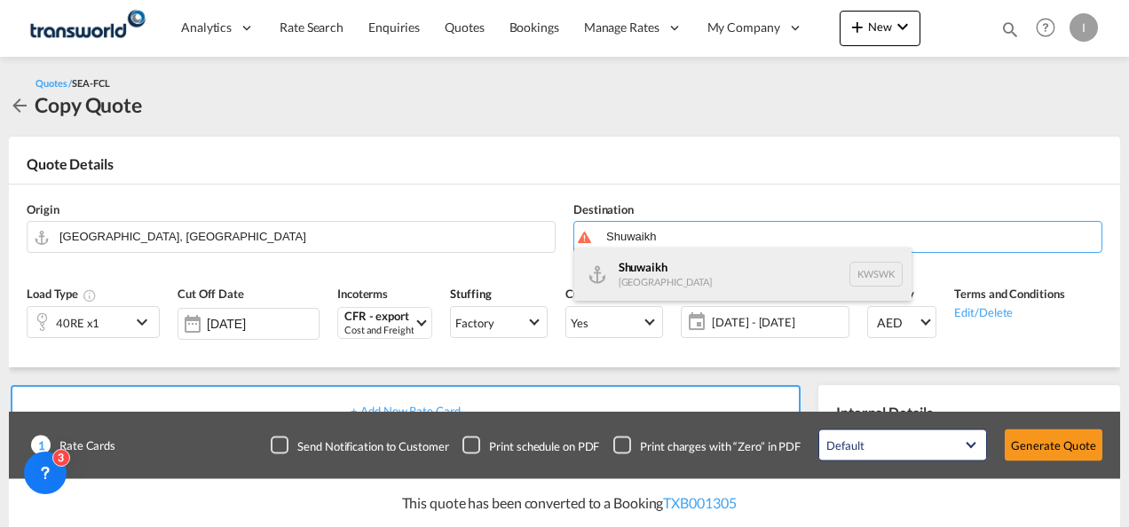
click at [673, 268] on div "Shuwaikh [GEOGRAPHIC_DATA] KWSWK" at bounding box center [742, 274] width 337 height 53
type input "Shuwaikh, KWSWK"
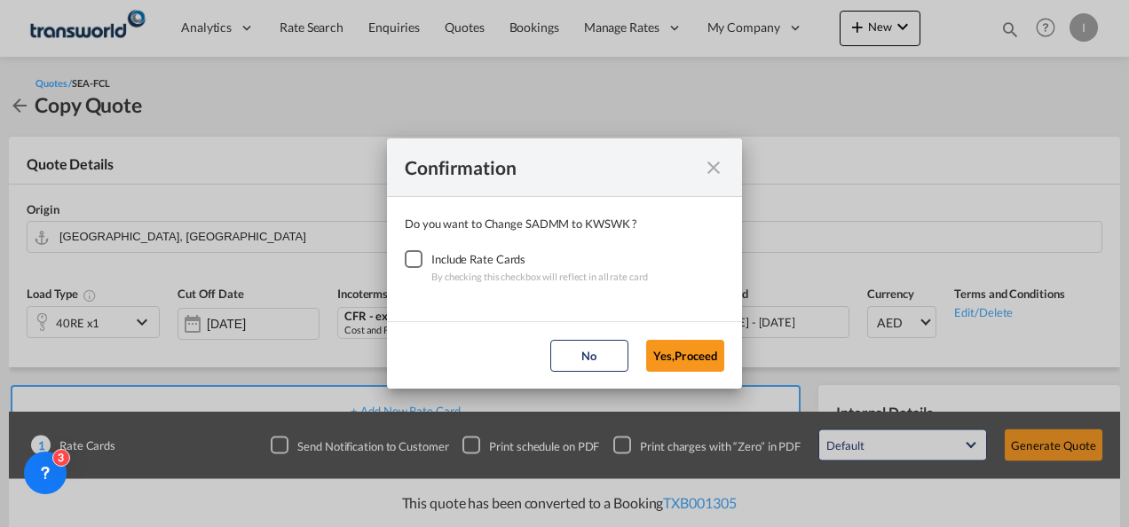
click at [415, 250] on div "Checkbox No Ink" at bounding box center [414, 259] width 18 height 18
click at [688, 352] on button "Yes,Proceed" at bounding box center [685, 356] width 78 height 32
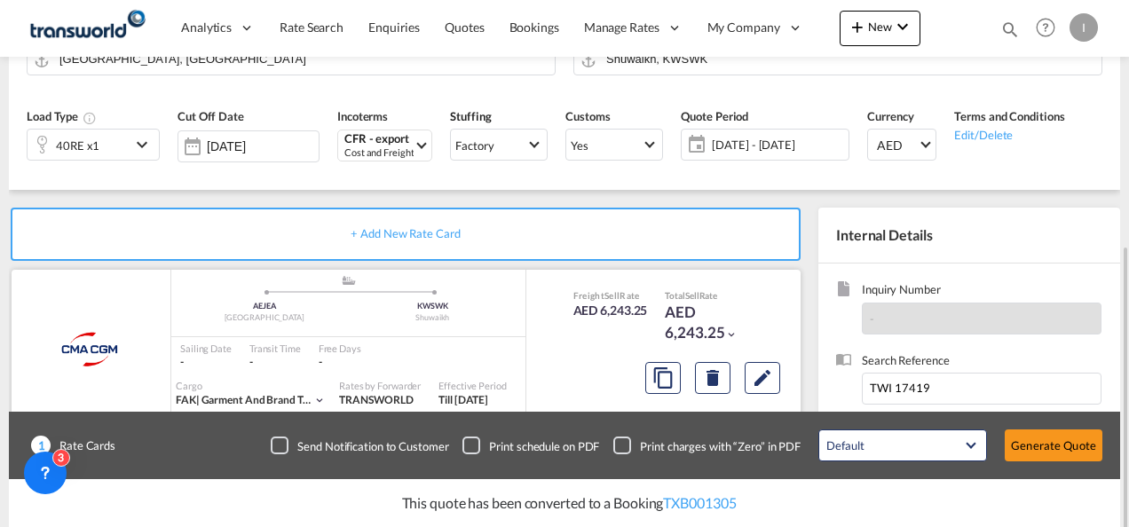
scroll to position [266, 0]
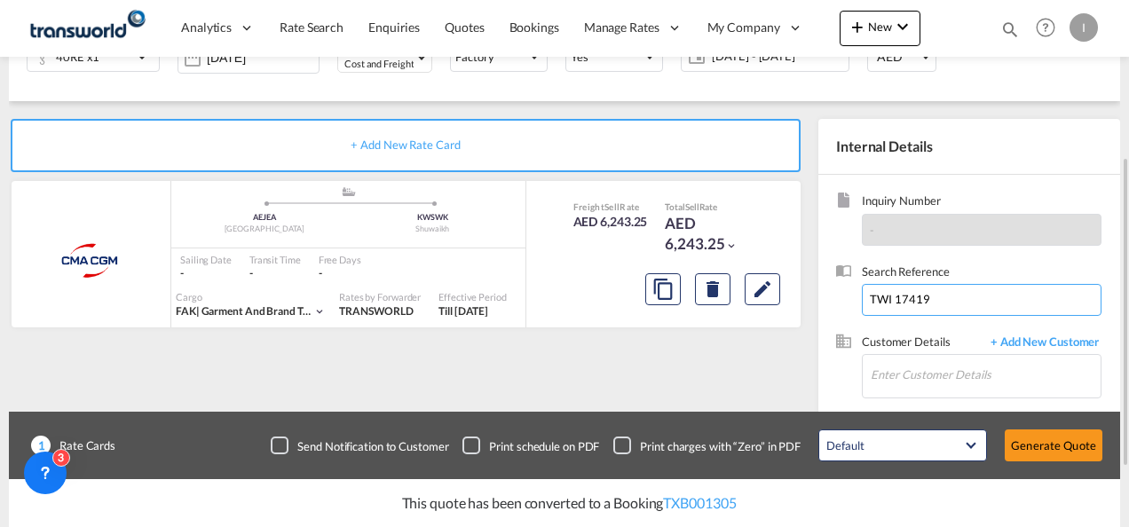
click at [885, 298] on input "TWI 17419" at bounding box center [982, 300] width 240 height 32
click at [884, 299] on input "TWI 17419" at bounding box center [982, 300] width 240 height 32
paste input "21935"
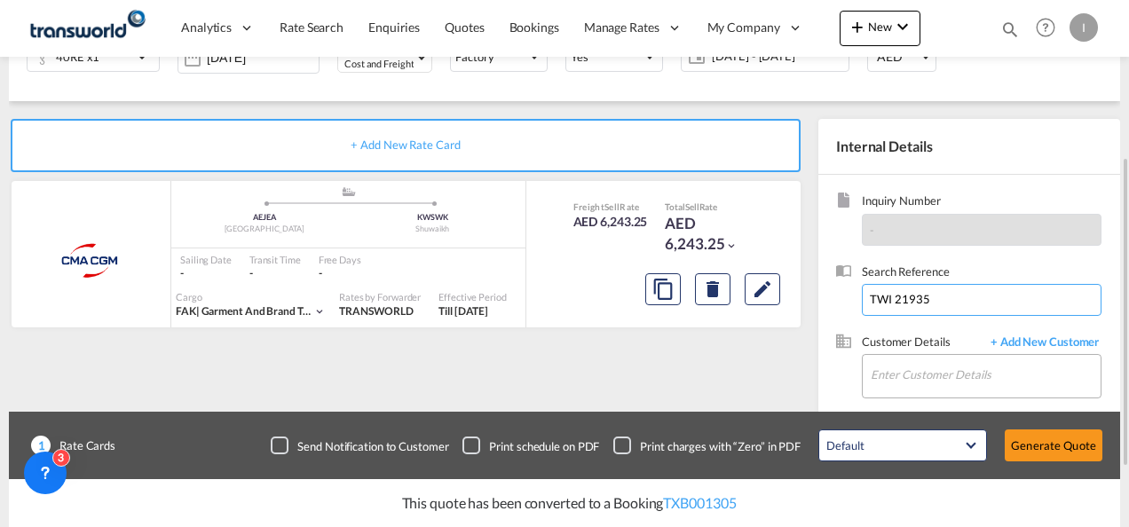
type input "TWI 21935"
click at [907, 359] on input "Enter Customer Details" at bounding box center [986, 375] width 230 height 40
type input "P"
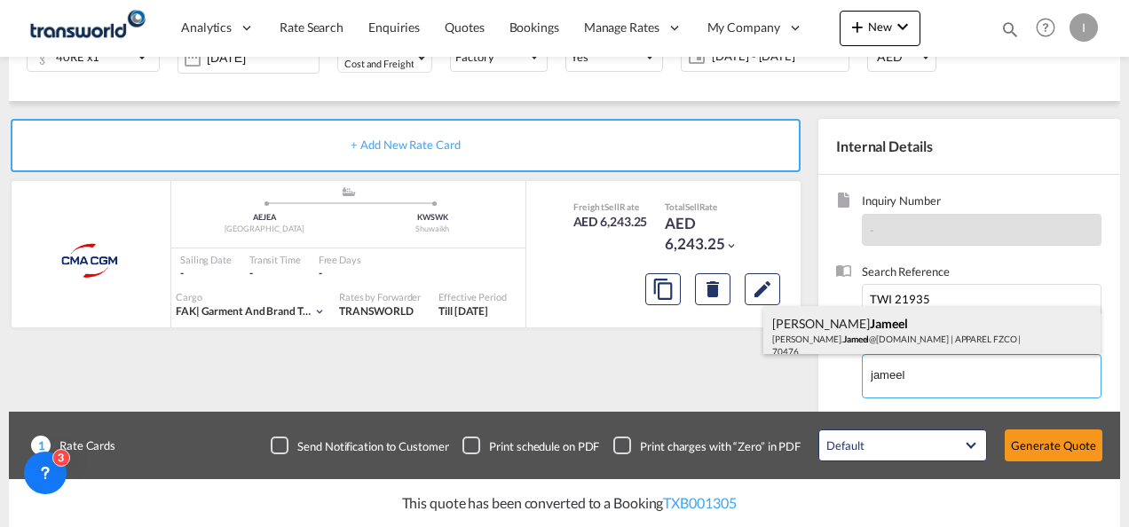
click at [861, 330] on div "[PERSON_NAME] [PERSON_NAME]. [PERSON_NAME] @[DOMAIN_NAME] | APPAREL FZCO | 70476" at bounding box center [931, 336] width 337 height 60
type input "APPAREL FZCO, [PERSON_NAME], [PERSON_NAME][EMAIL_ADDRESS][PERSON_NAME][DOMAIN_N…"
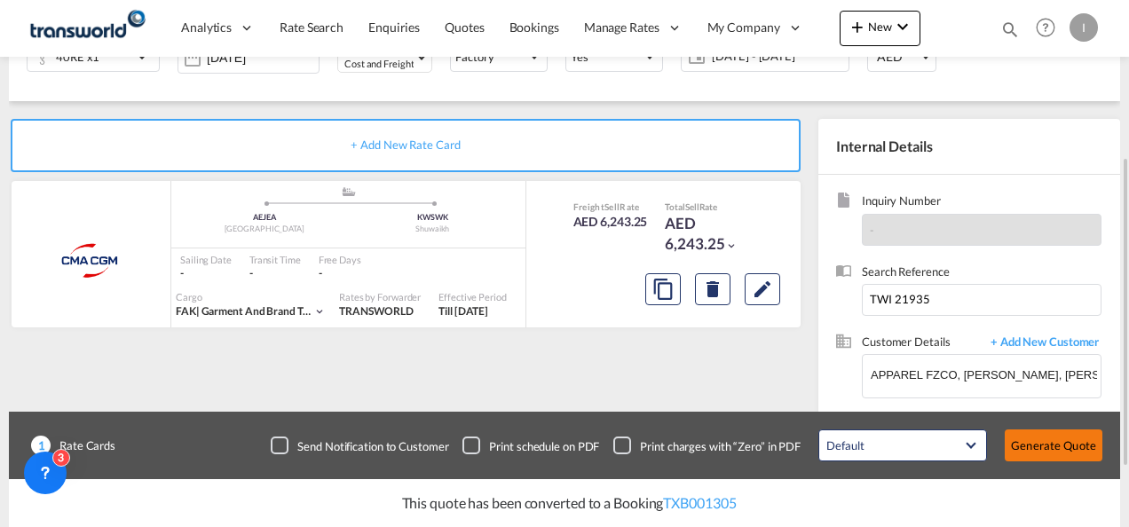
click at [1066, 446] on button "Generate Quote" at bounding box center [1054, 446] width 98 height 32
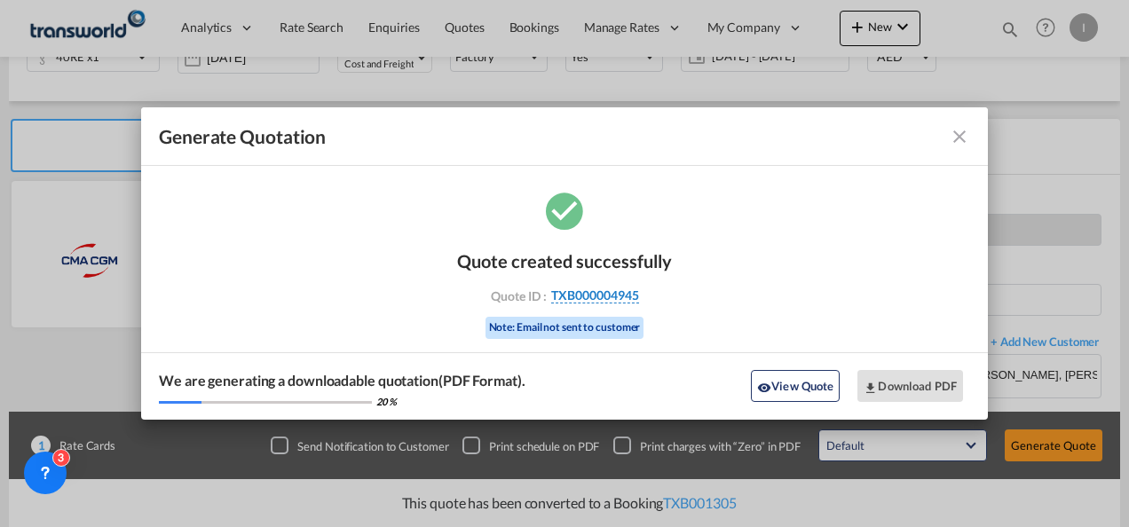
click at [575, 295] on span "TXB000004945" at bounding box center [595, 296] width 88 height 16
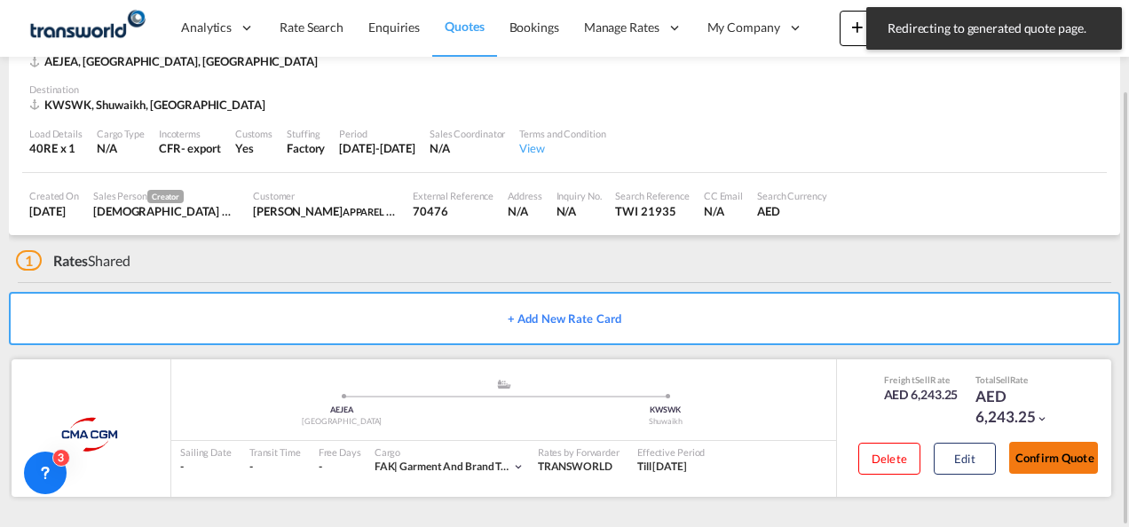
click at [1025, 444] on button "Confirm Quote" at bounding box center [1053, 458] width 89 height 32
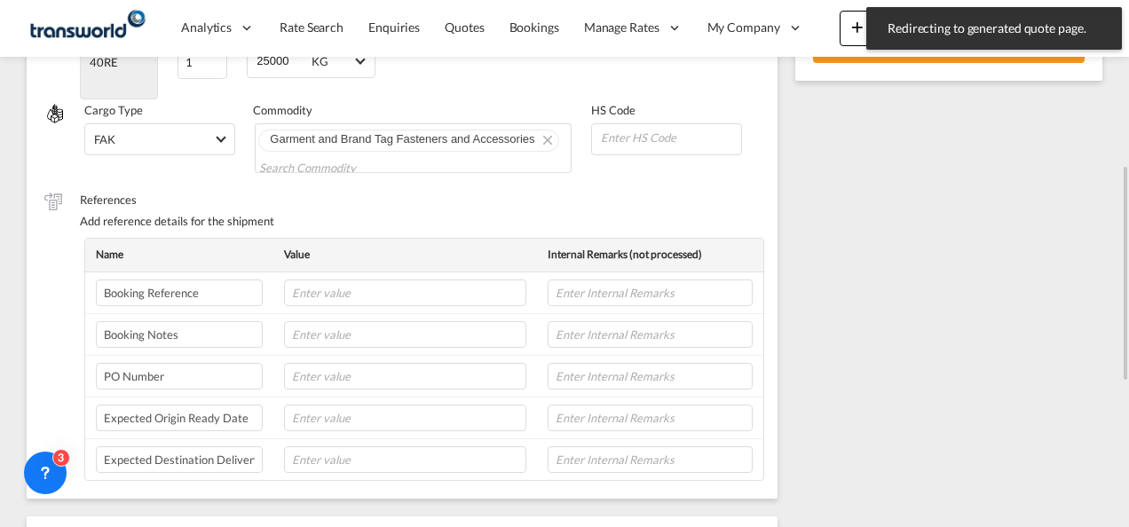
scroll to position [224, 0]
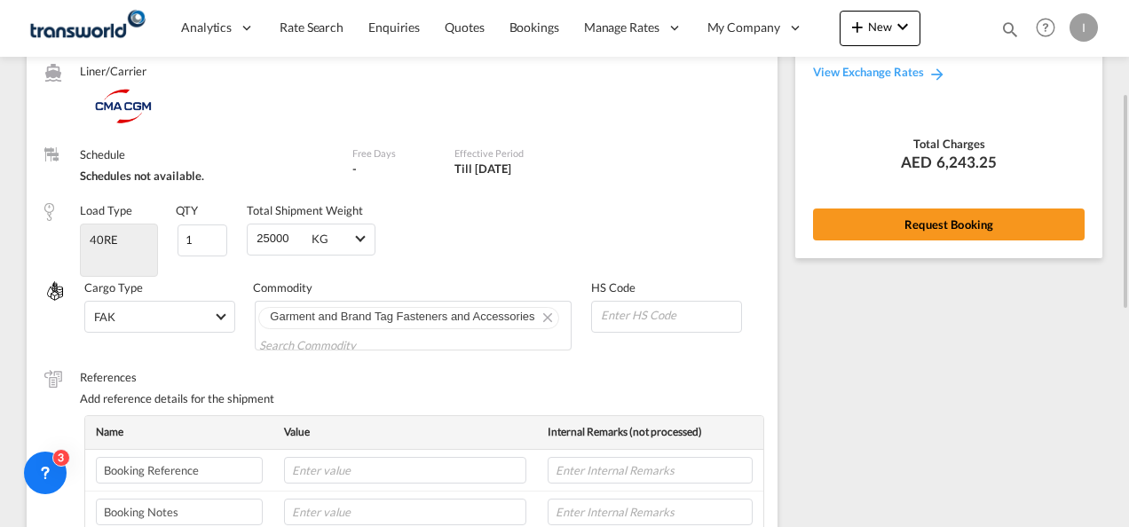
click at [904, 245] on div "Rate Summary Freight AED 6,243.25 Origin Charges AED 0.00 View Exchange Rates T…" at bounding box center [948, 85] width 307 height 344
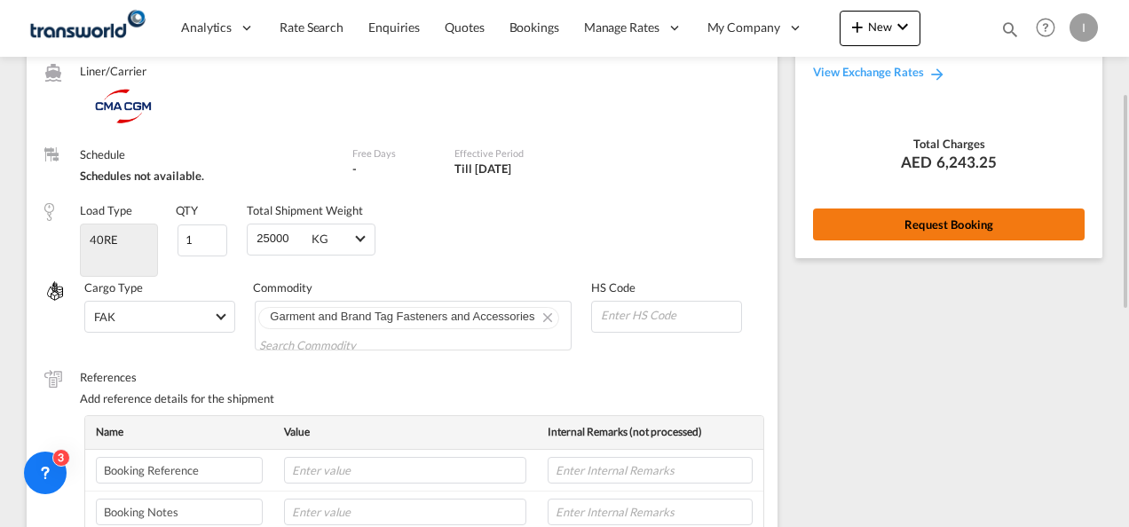
click at [904, 229] on button "Request Booking" at bounding box center [949, 225] width 272 height 32
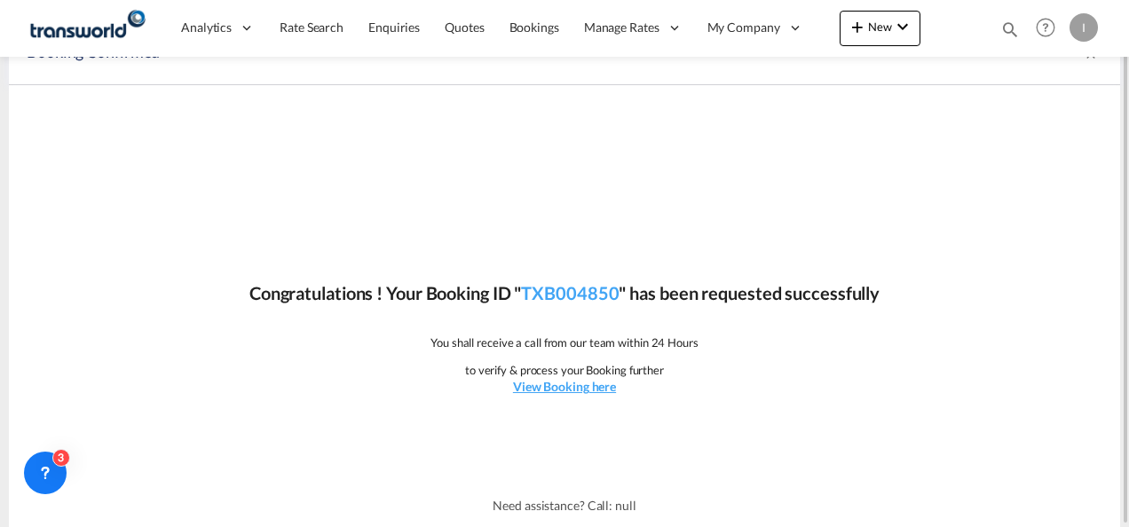
scroll to position [33, 0]
click at [567, 291] on link "TXB004850" at bounding box center [570, 293] width 98 height 21
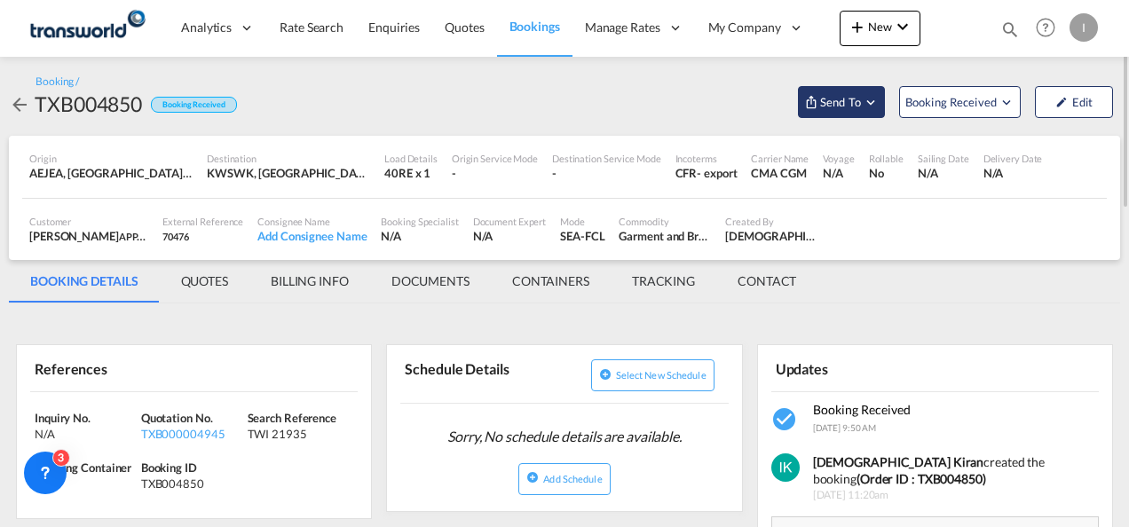
click at [845, 110] on span "Send To" at bounding box center [840, 102] width 44 height 18
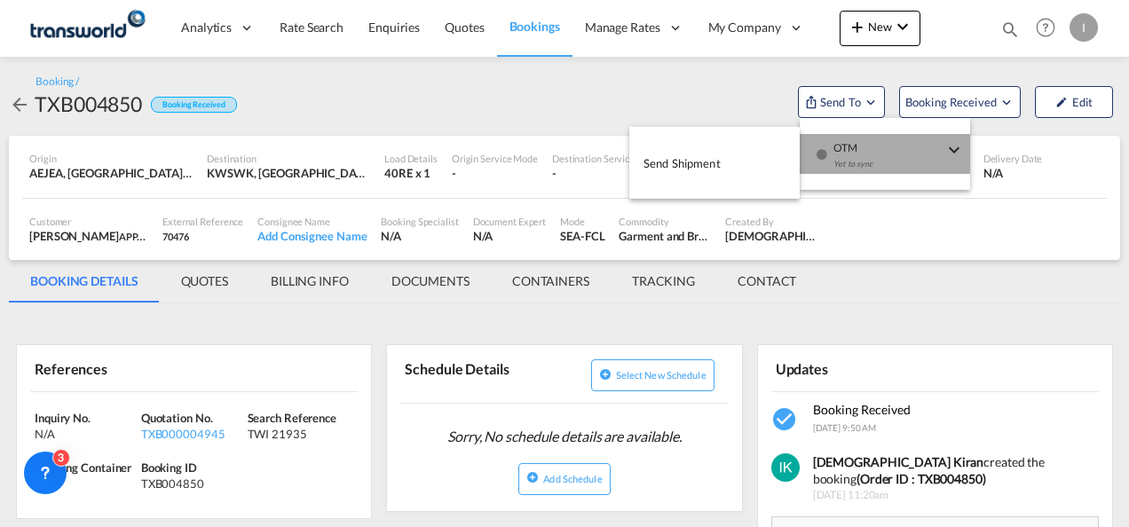
click at [849, 162] on div "Yet to sync" at bounding box center [888, 168] width 110 height 37
click at [718, 169] on span "Send Shipment" at bounding box center [681, 163] width 77 height 28
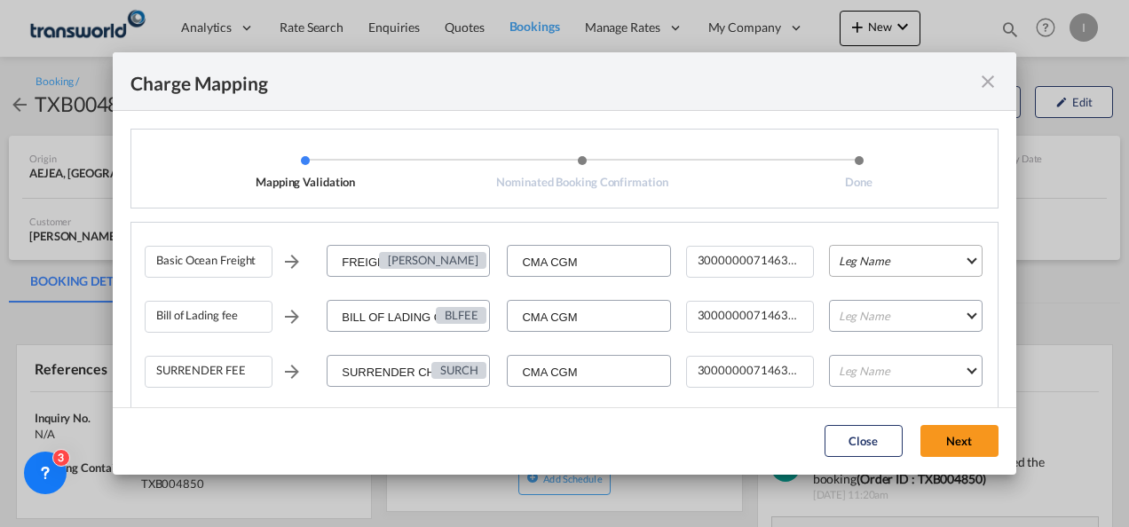
click at [865, 267] on md-select "Leg Name HANDLING ORIGIN VESSEL HANDLING DESTINATION OTHERS TL PICK UP CUSTOMS …" at bounding box center [906, 261] width 154 height 32
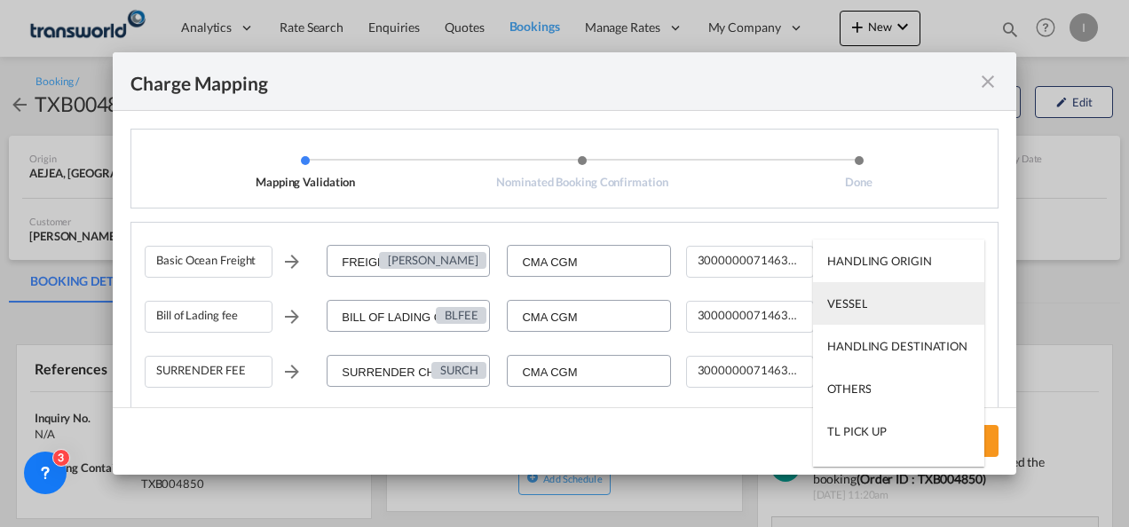
click at [865, 309] on div "VESSEL" at bounding box center [847, 304] width 40 height 16
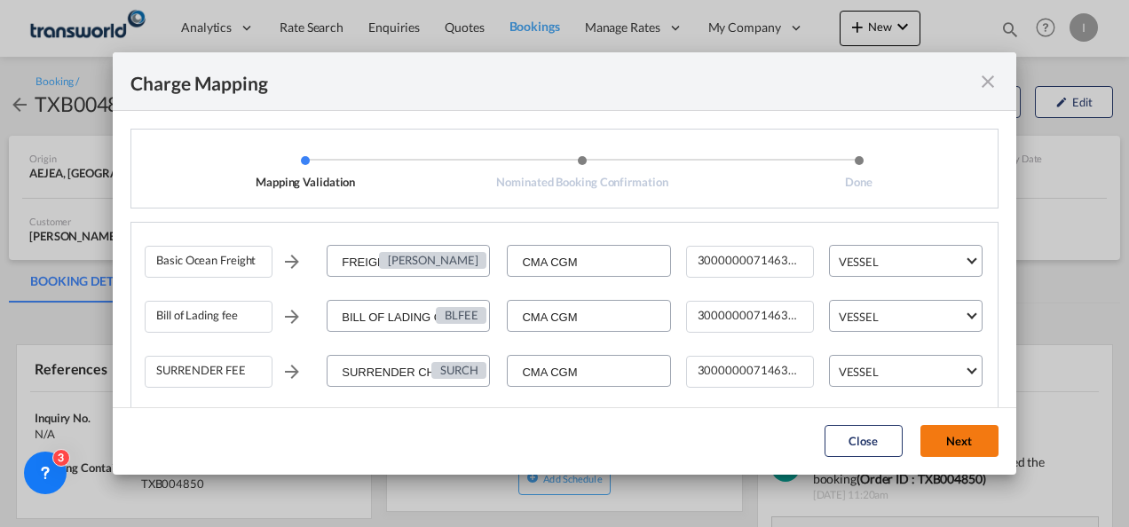
click at [936, 438] on button "Next" at bounding box center [959, 441] width 78 height 32
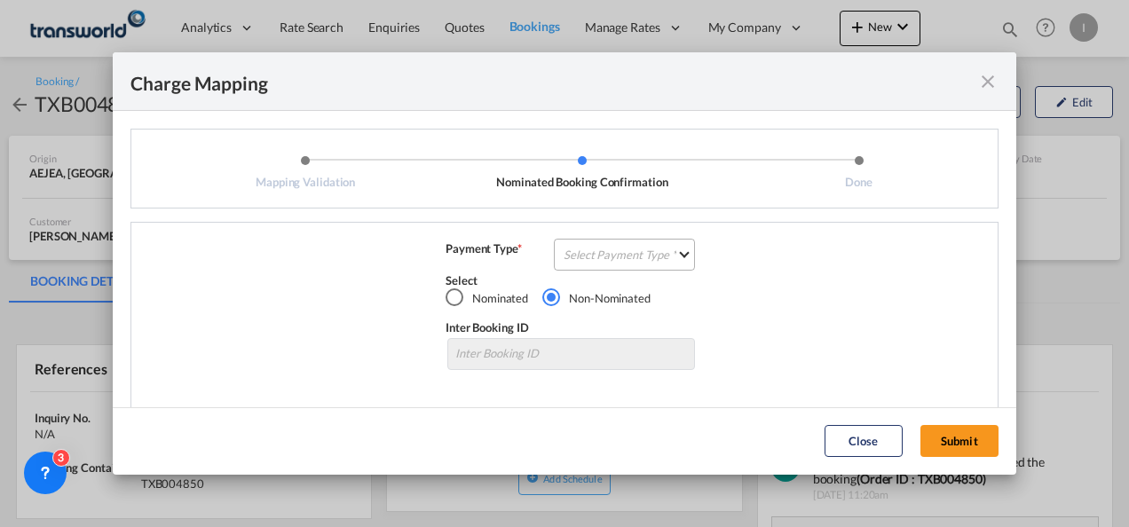
click at [586, 270] on md-select "Select Payment Type COLLECT PREPAID" at bounding box center [624, 255] width 141 height 32
click at [586, 257] on div "COLLECT" at bounding box center [583, 255] width 51 height 16
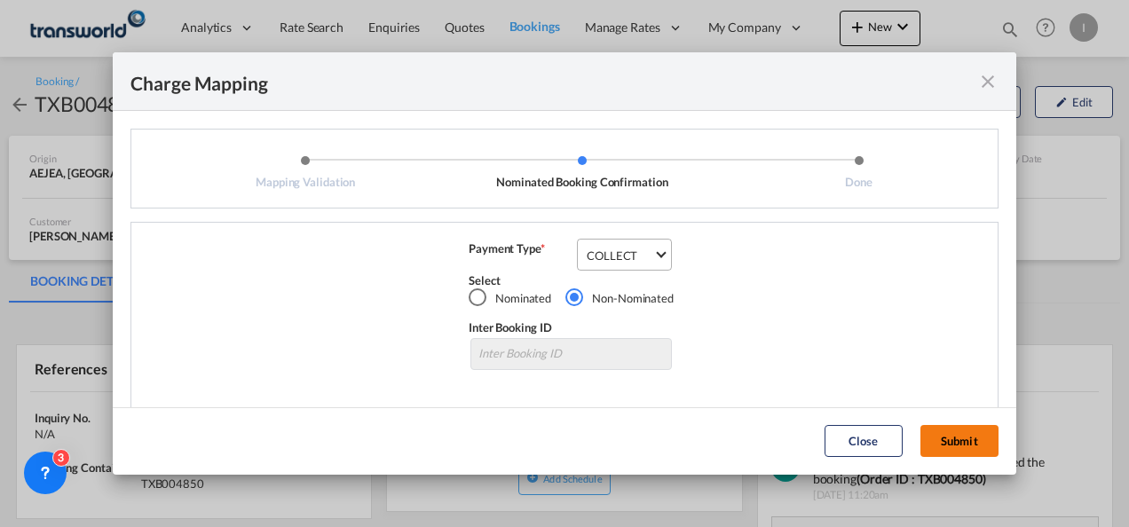
click at [968, 431] on button "Submit" at bounding box center [959, 441] width 78 height 32
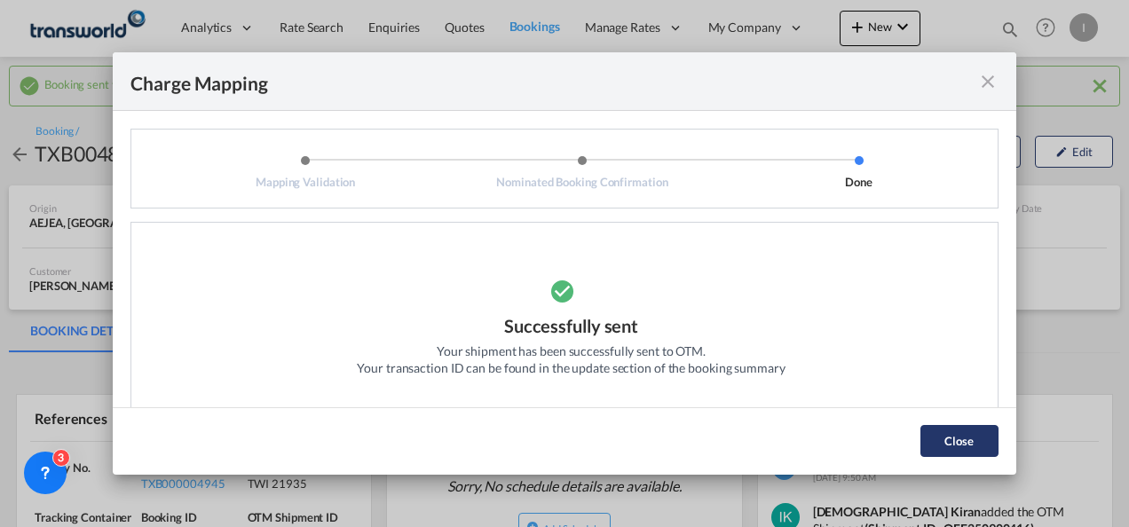
click at [953, 432] on button "Close" at bounding box center [959, 441] width 78 height 32
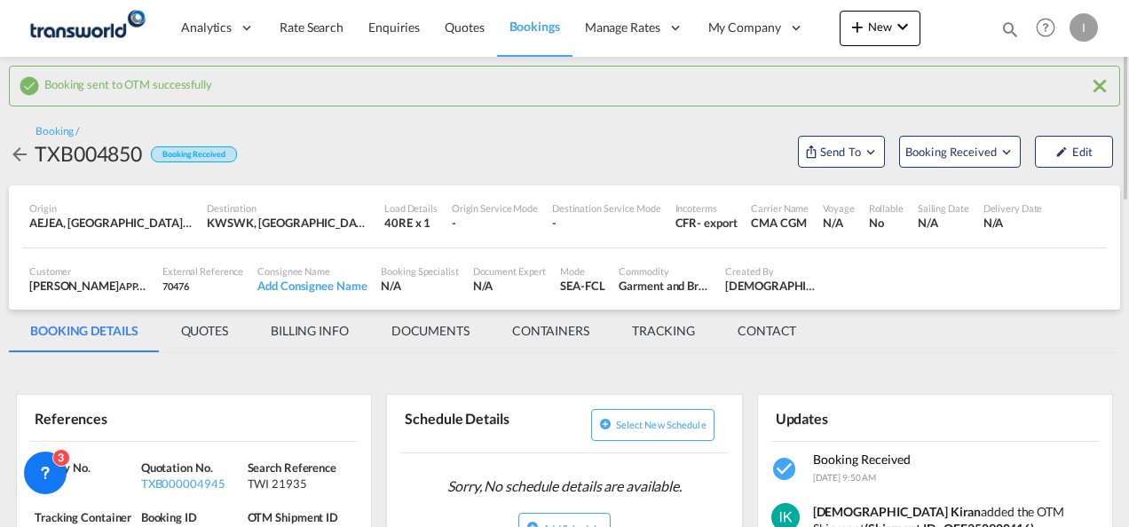
click at [296, 330] on md-tab-item "BILLING INFO" at bounding box center [309, 331] width 121 height 43
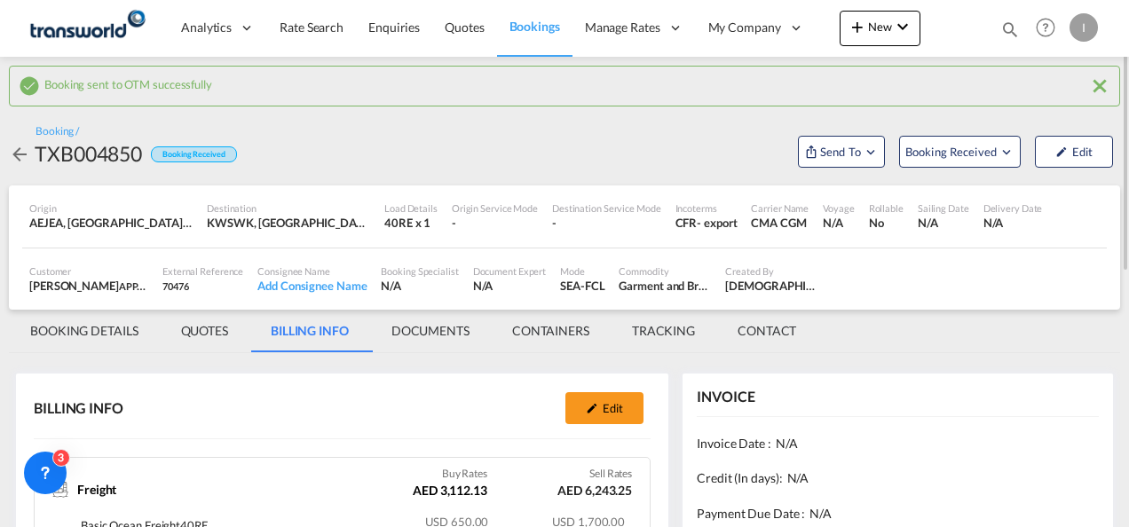
click at [80, 330] on md-tab-item "BOOKING DETAILS" at bounding box center [84, 331] width 151 height 43
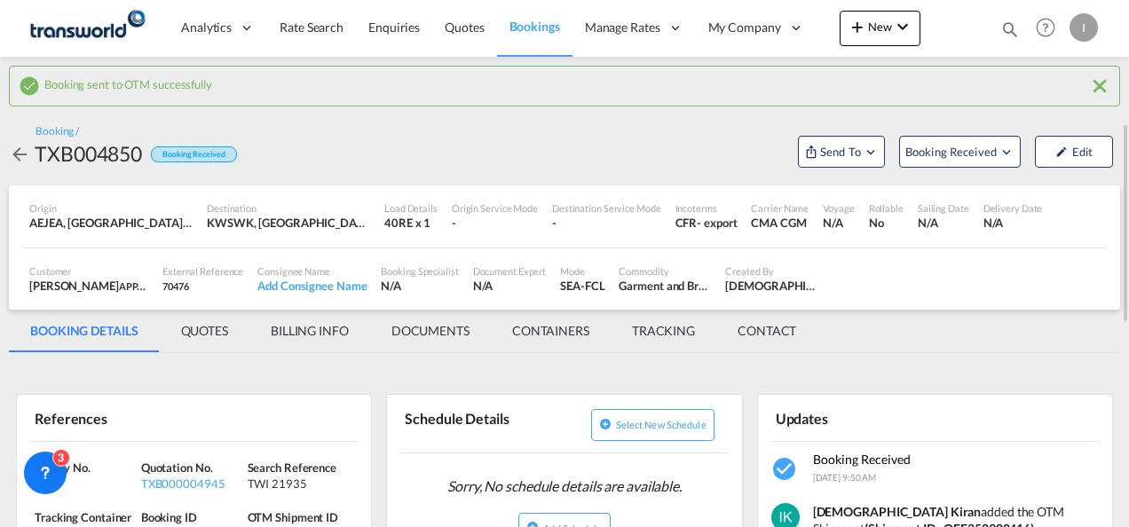
scroll to position [178, 0]
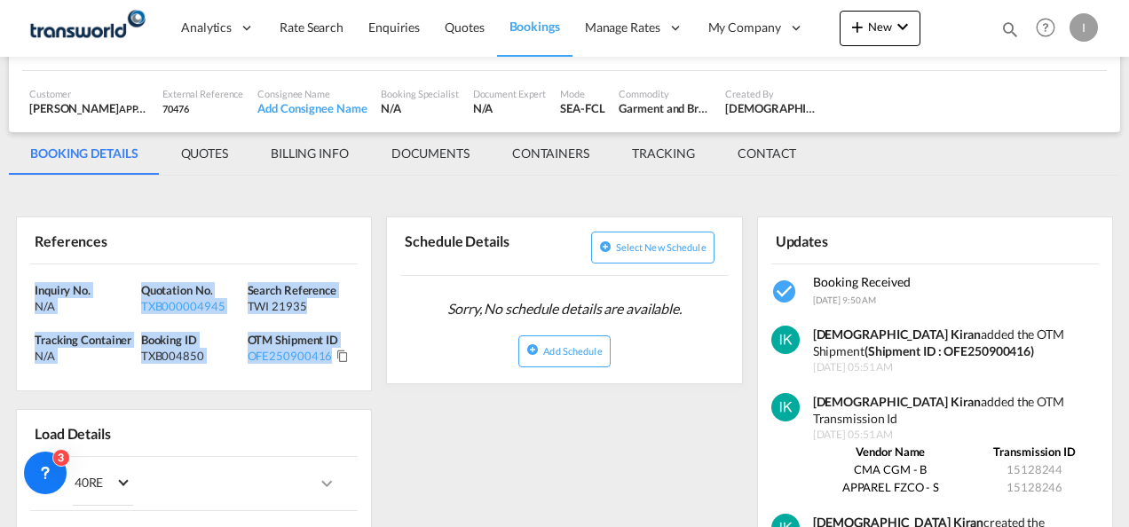
drag, startPoint x: 368, startPoint y: 365, endPoint x: -4, endPoint y: 288, distance: 379.8
click at [0, 288] on html "Analytics Reports Dashboard Rate Search Enquiries Quotes" at bounding box center [564, 263] width 1129 height 527
copy div "Inquiry No. N/A Quotation No. TXB000004945 Search Reference TWI 21935 Tracking …"
